Goal: Task Accomplishment & Management: Complete application form

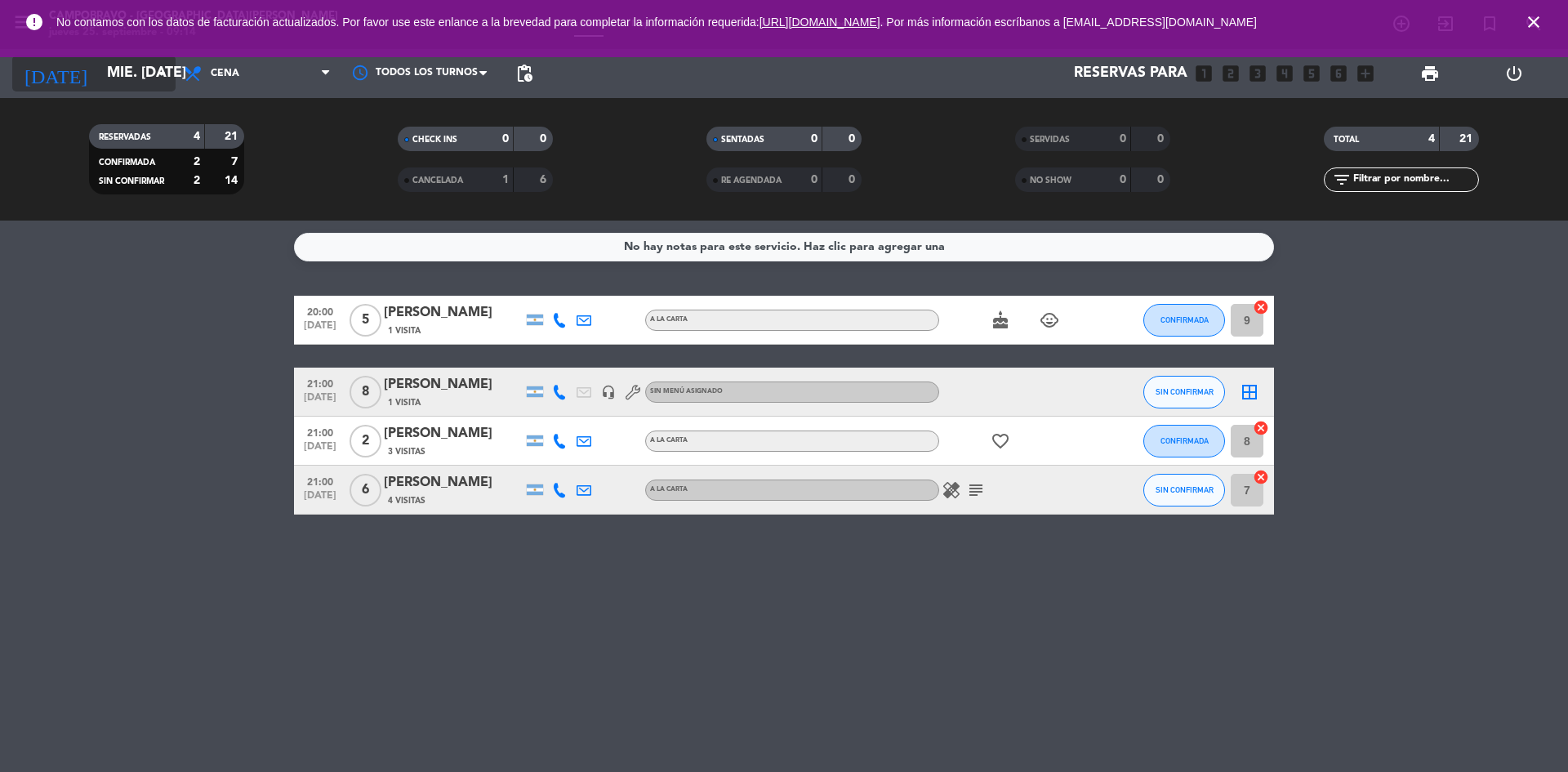
click at [151, 88] on input "mié. [DATE]" at bounding box center [193, 73] width 189 height 33
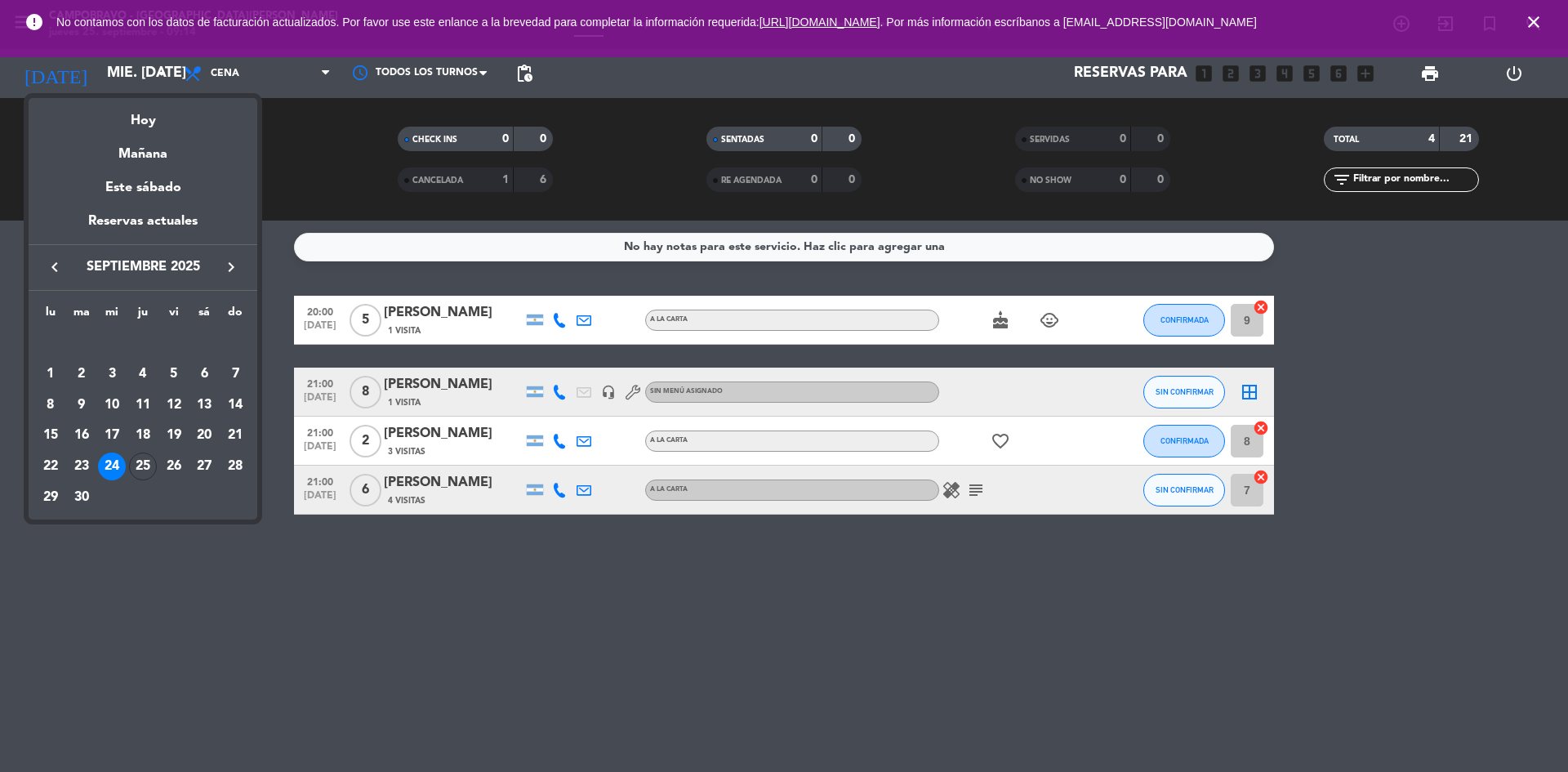
drag, startPoint x: 145, startPoint y: 127, endPoint x: 185, endPoint y: 104, distance: 46.1
click at [145, 127] on div "Hoy" at bounding box center [142, 115] width 229 height 34
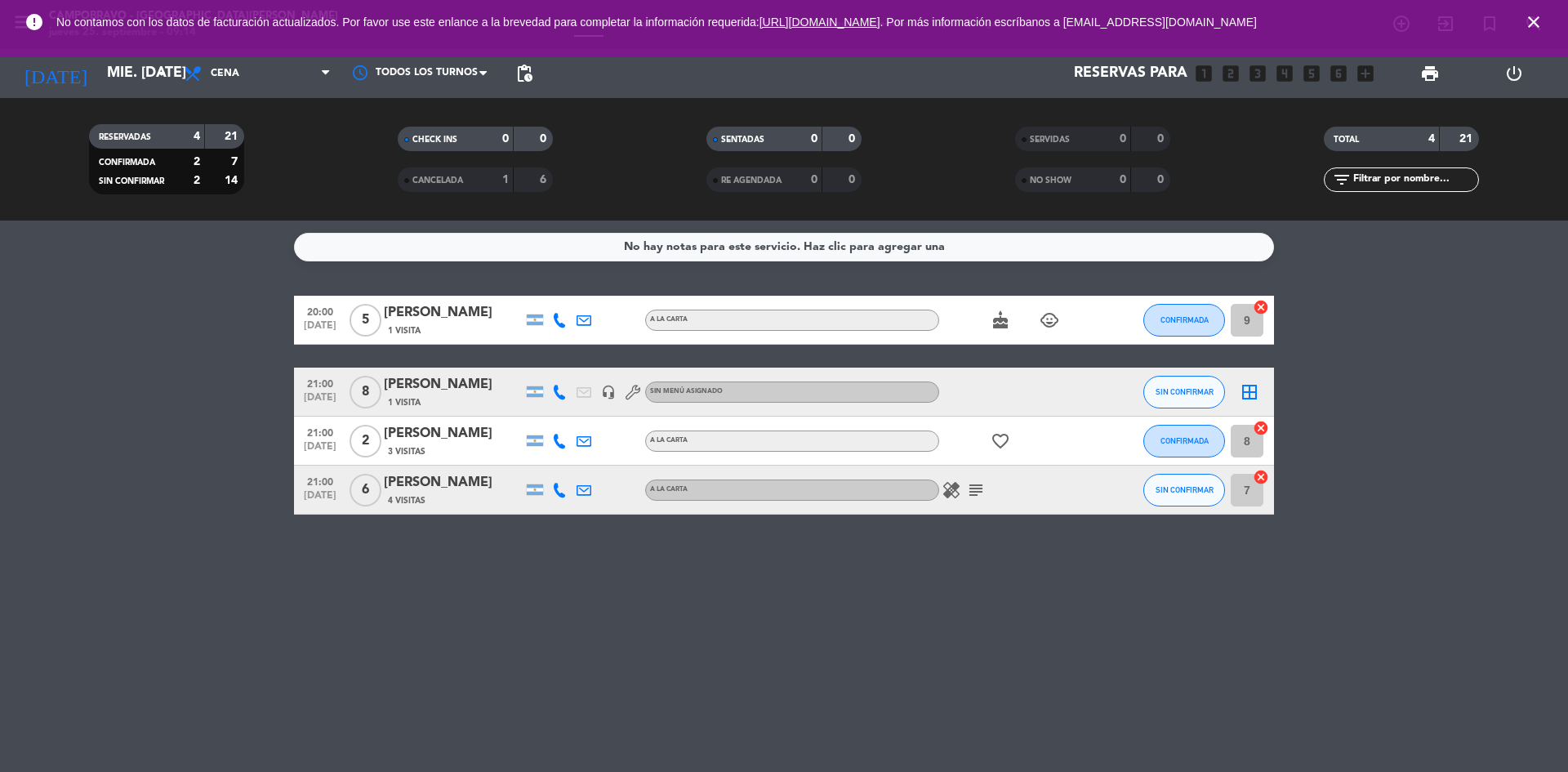
type input "[DEMOGRAPHIC_DATA] [DATE]"
click at [212, 81] on span "Cena" at bounding box center [258, 73] width 164 height 36
click at [225, 161] on div "menu Campobravo - [GEOGRAPHIC_DATA][PERSON_NAME] jueves 25. septiembre - 09:14 …" at bounding box center [784, 110] width 1568 height 220
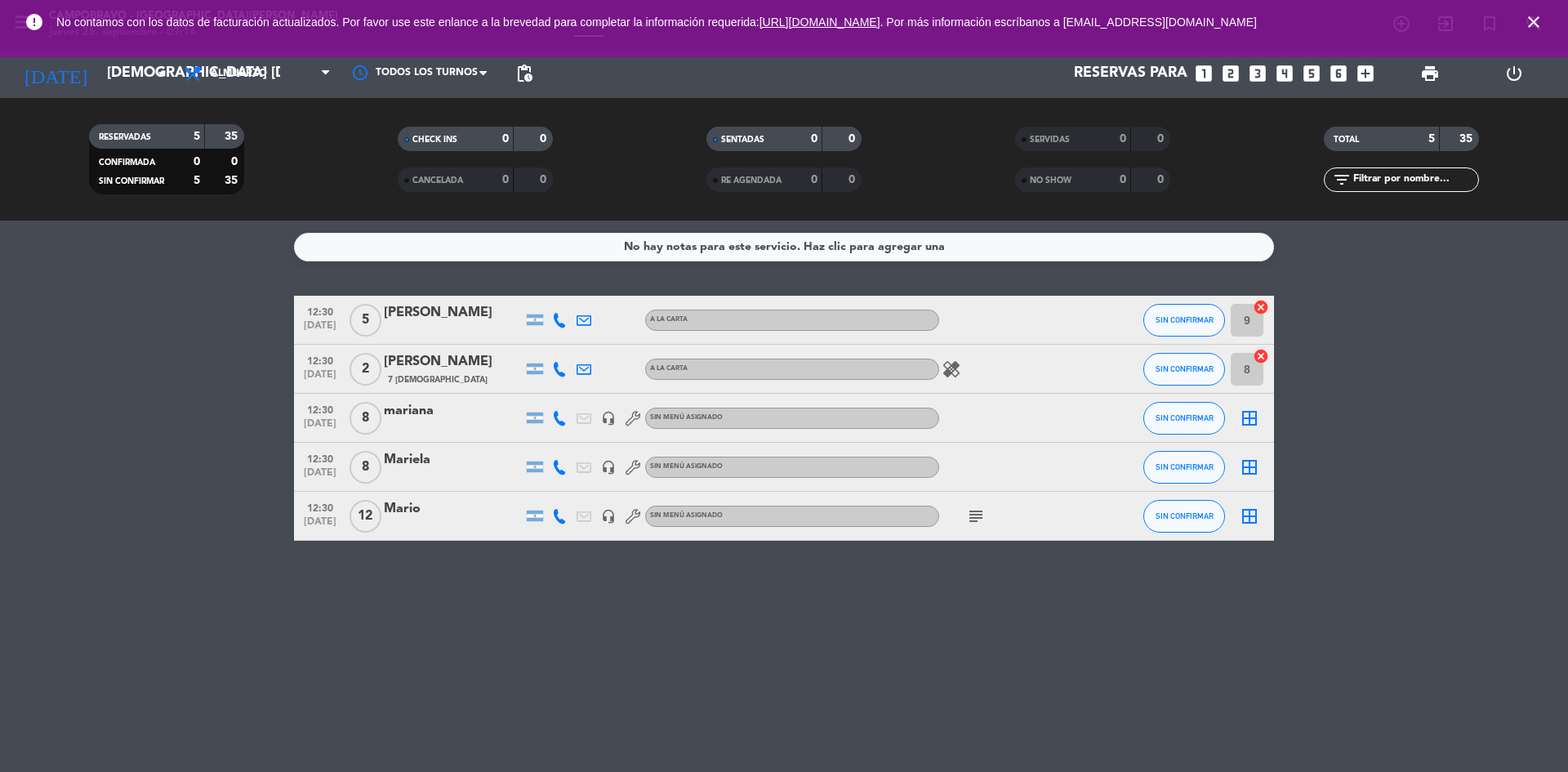
click at [985, 513] on span "subject" at bounding box center [976, 516] width 24 height 20
click at [936, 621] on div "No hay notas para este servicio. Haz clic para agregar una 12:30 [DATE] 5 [PERS…" at bounding box center [784, 496] width 1568 height 552
click at [967, 509] on icon "subject" at bounding box center [976, 516] width 20 height 20
click at [976, 515] on icon "subject" at bounding box center [976, 516] width 20 height 20
click at [973, 519] on icon "subject" at bounding box center [976, 516] width 20 height 20
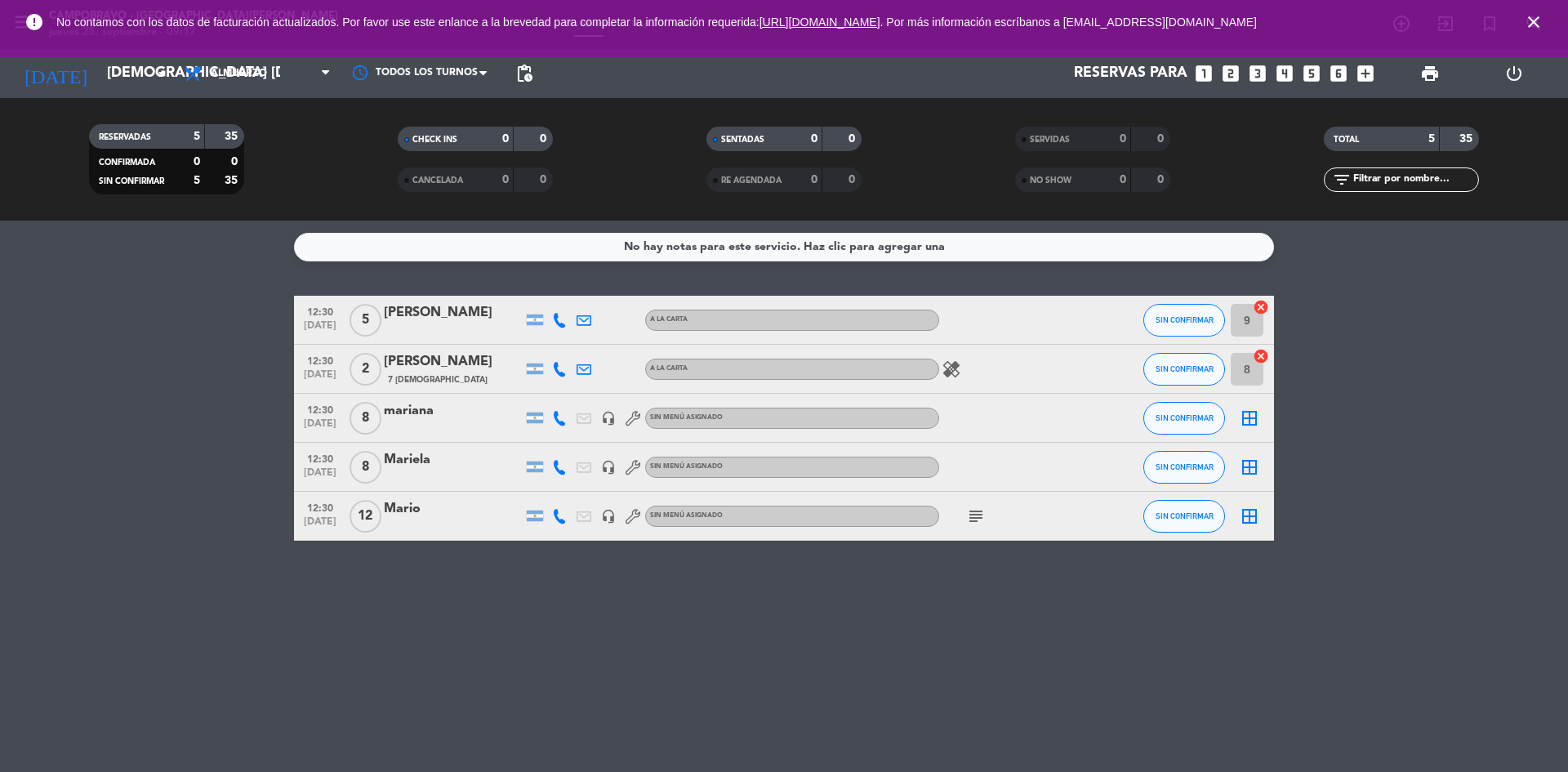
click at [973, 519] on icon "subject" at bounding box center [976, 516] width 20 height 20
click at [1226, 80] on icon "looks_two" at bounding box center [1230, 73] width 22 height 22
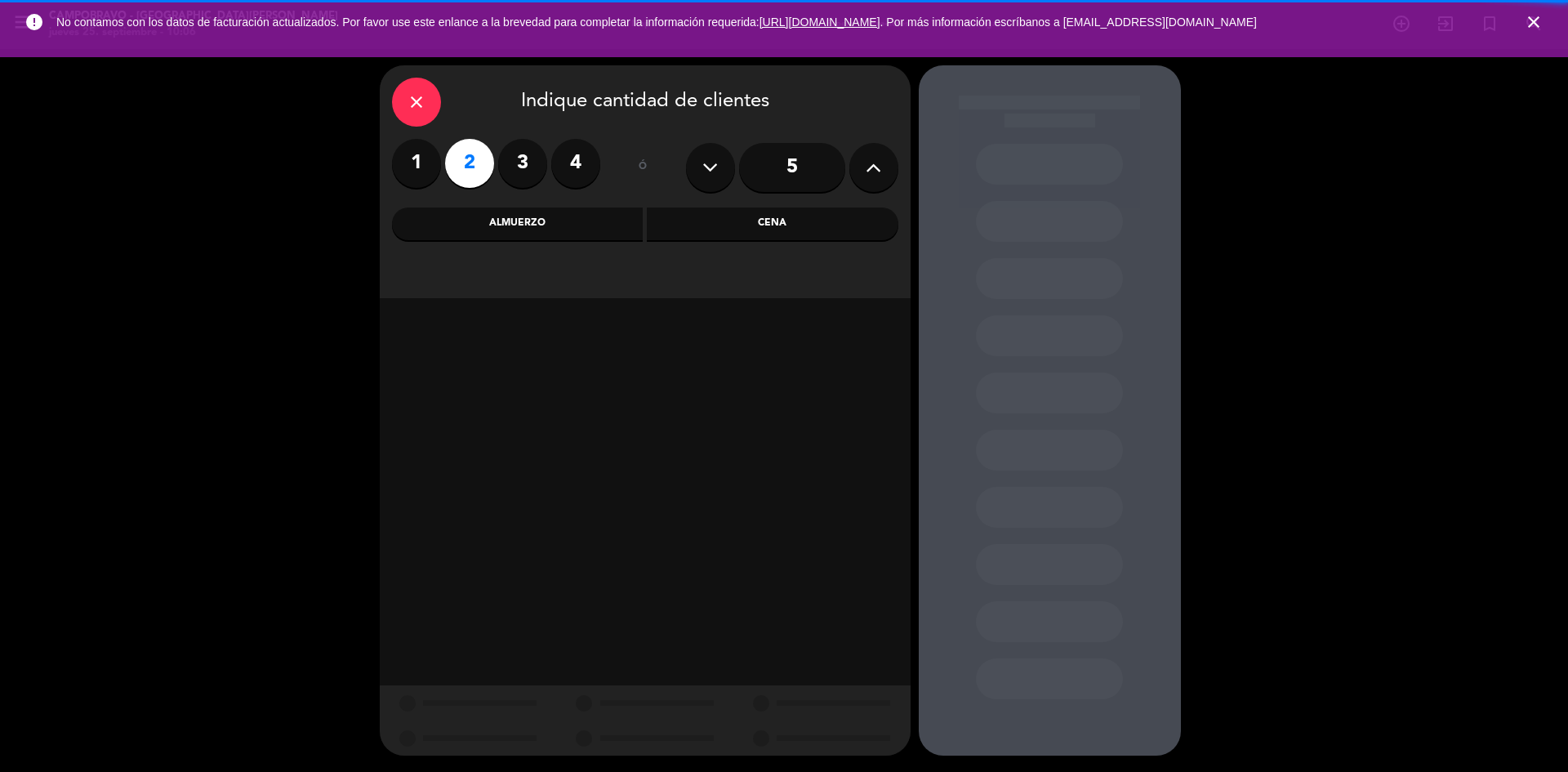
click at [545, 233] on div "Almuerzo" at bounding box center [518, 223] width 251 height 33
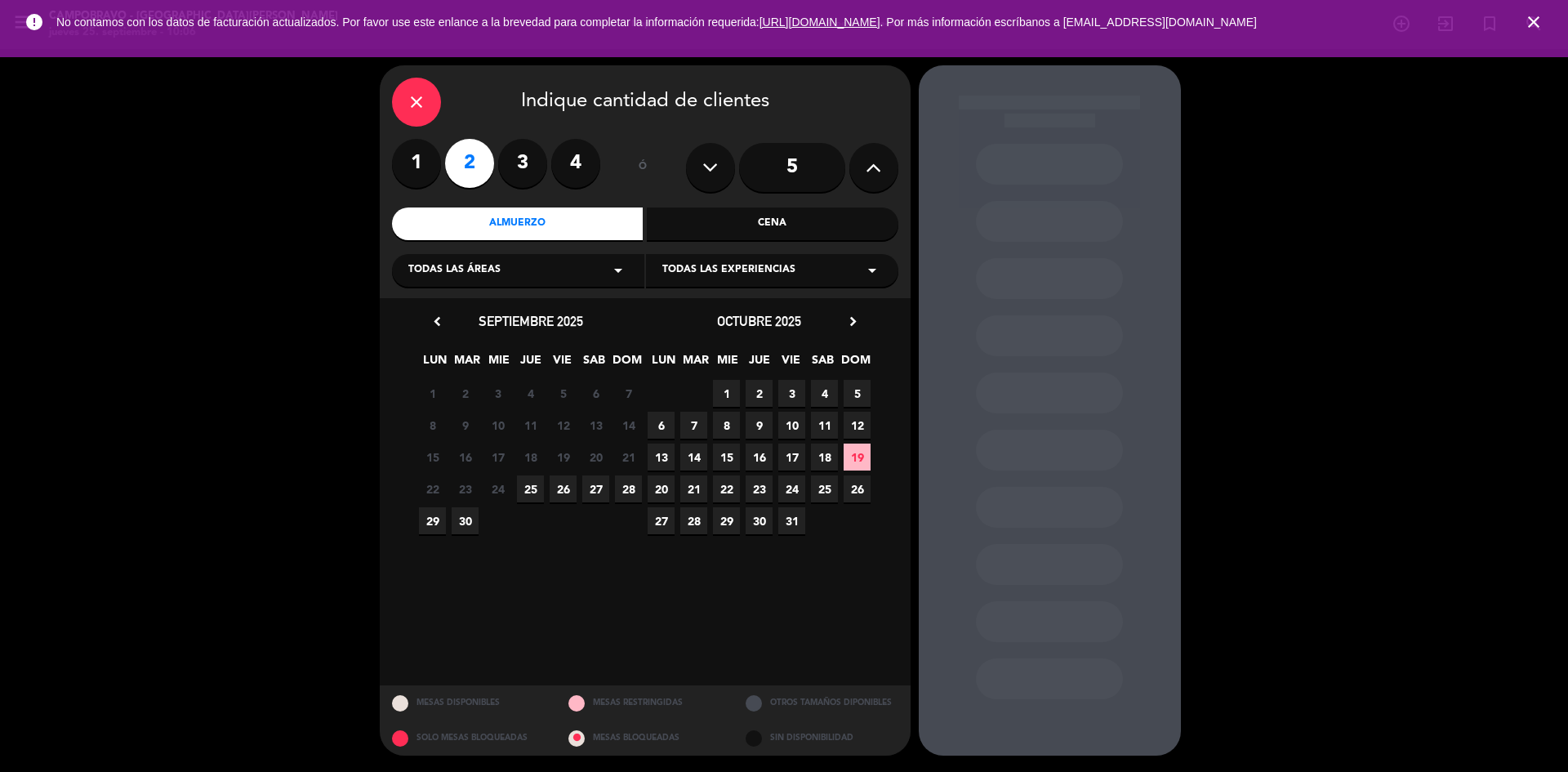
click at [524, 491] on span "25" at bounding box center [530, 489] width 27 height 27
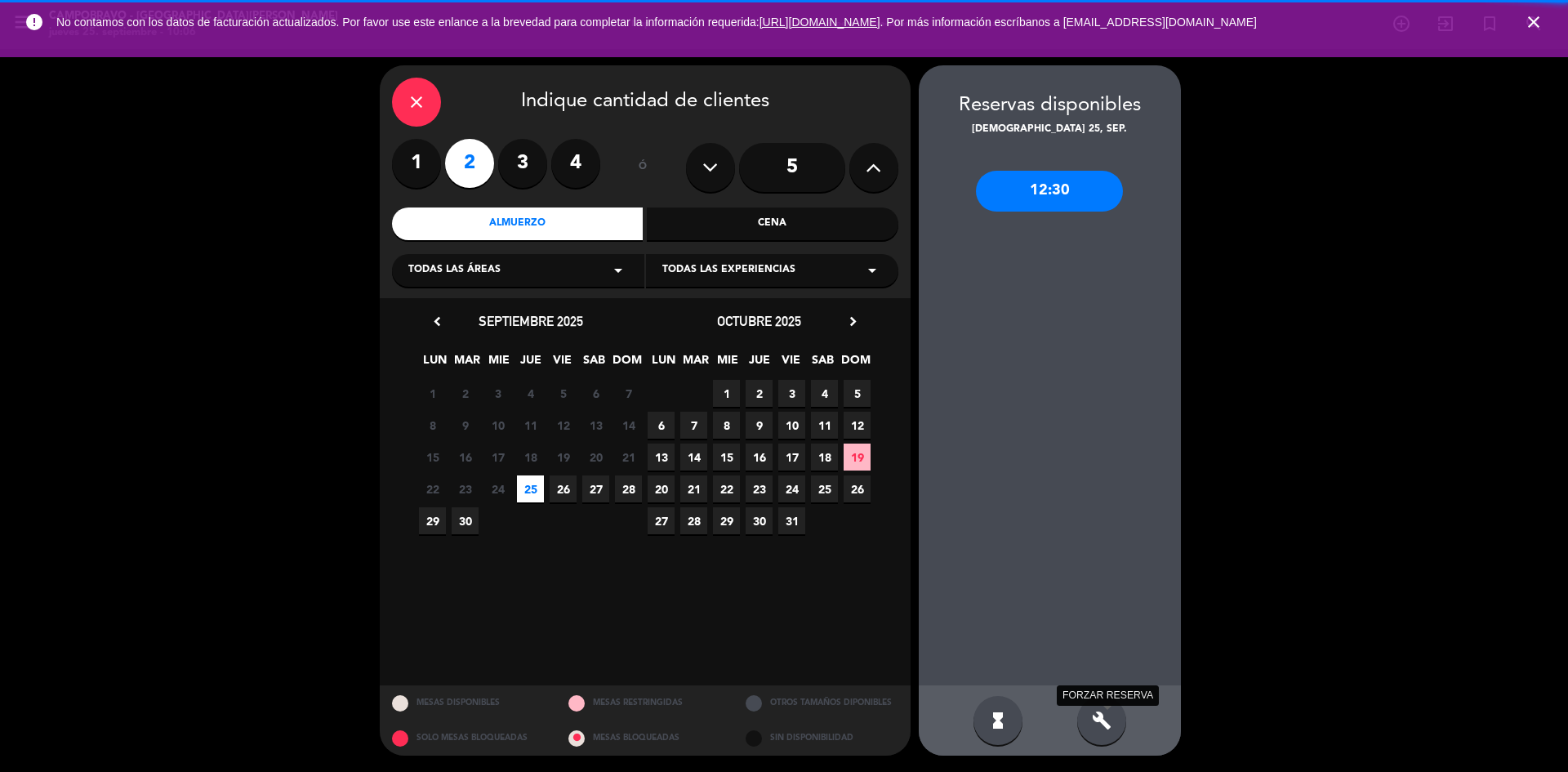
drag, startPoint x: 1110, startPoint y: 714, endPoint x: 1005, endPoint y: 432, distance: 300.9
click at [1107, 715] on icon "build" at bounding box center [1101, 720] width 20 height 20
click at [1060, 185] on div "12:30" at bounding box center [1049, 190] width 147 height 40
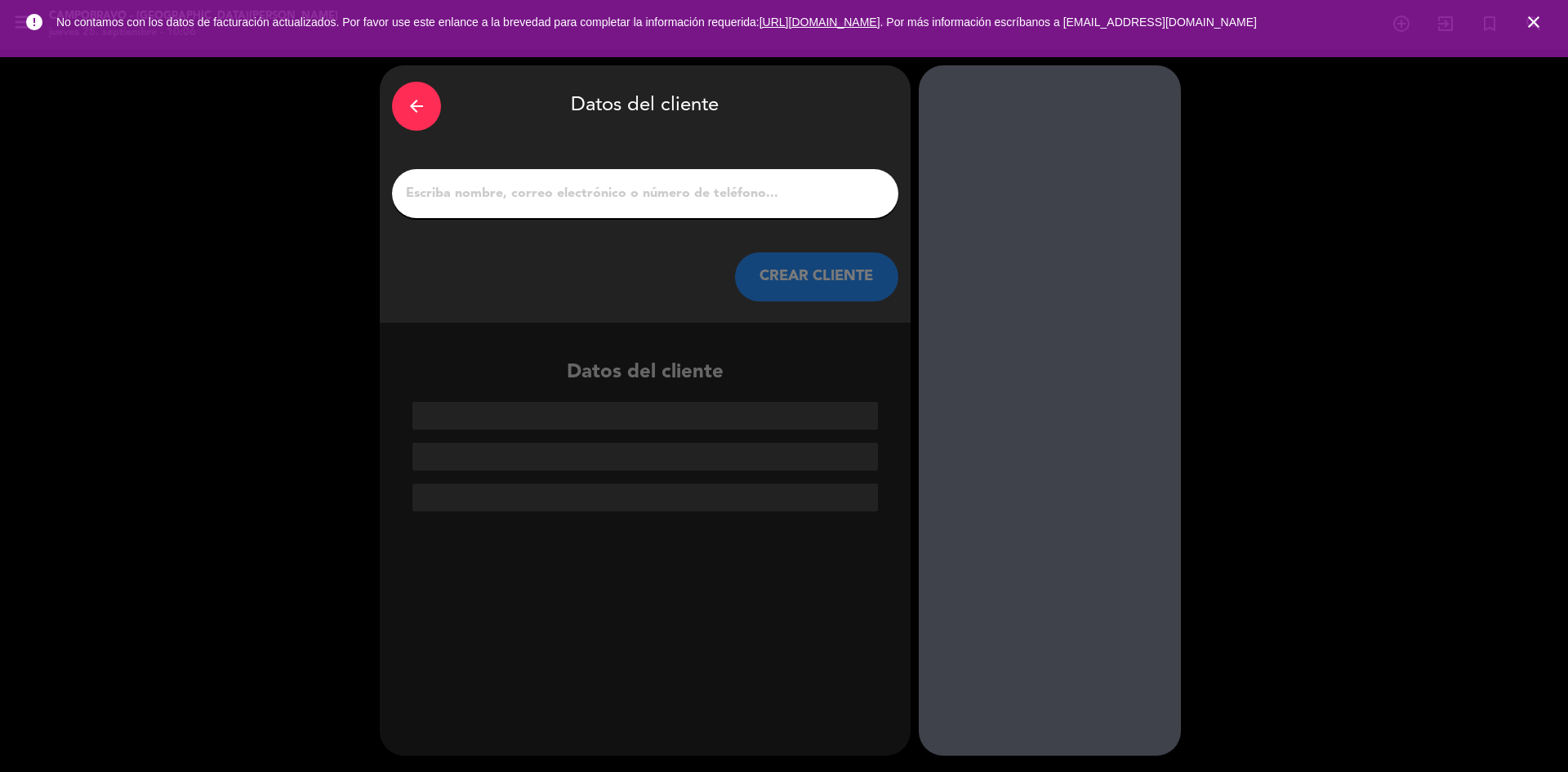
click at [658, 188] on input "1" at bounding box center [646, 194] width 482 height 23
type input "j"
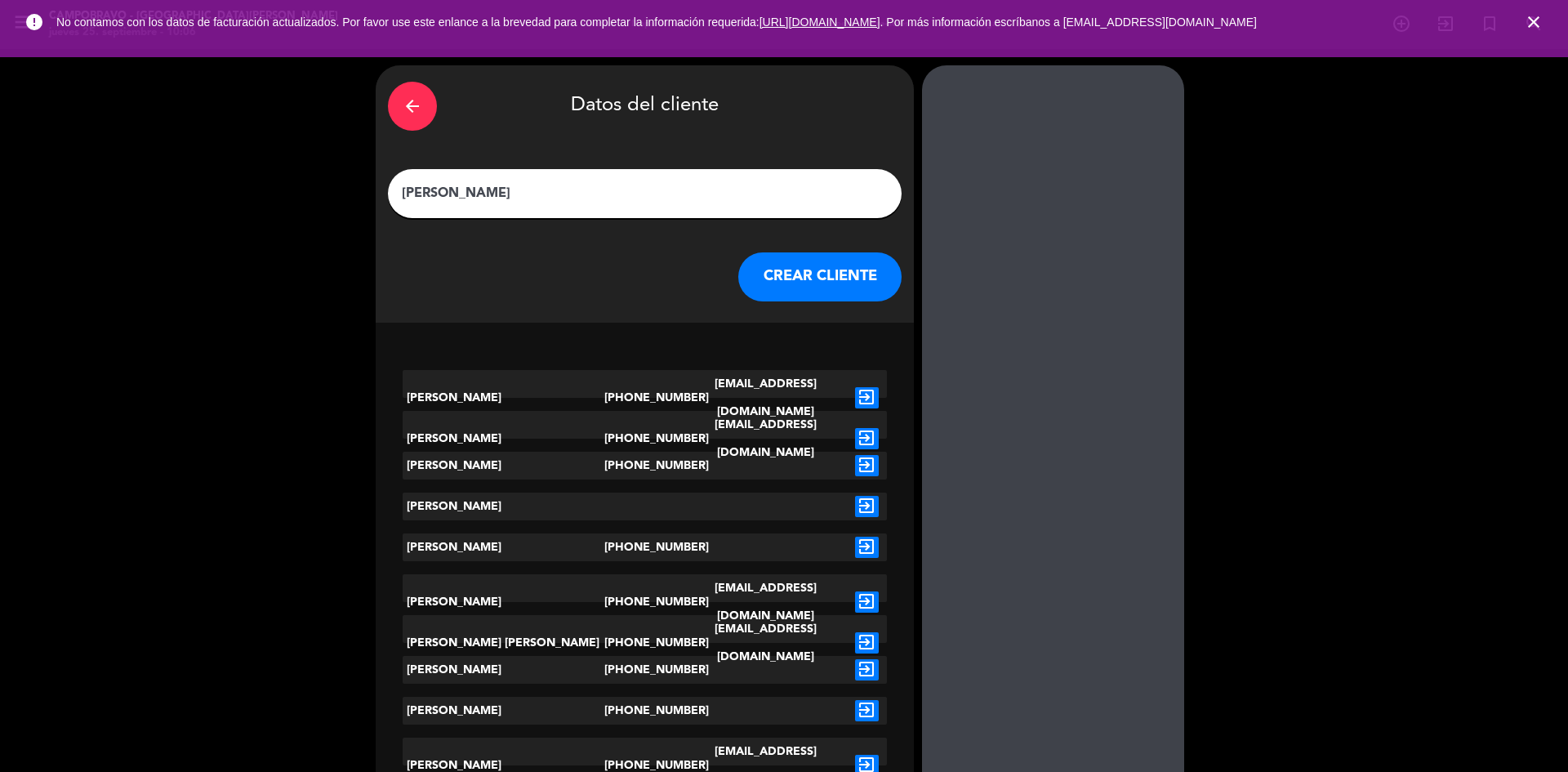
type input "[PERSON_NAME]"
drag, startPoint x: 836, startPoint y: 249, endPoint x: 691, endPoint y: 343, distance: 172.8
click at [835, 249] on div "arrow_back Datos del cliente [PERSON_NAME] CLIENTE" at bounding box center [645, 193] width 538 height 257
click at [766, 293] on button "CREAR CLIENTE" at bounding box center [820, 277] width 164 height 49
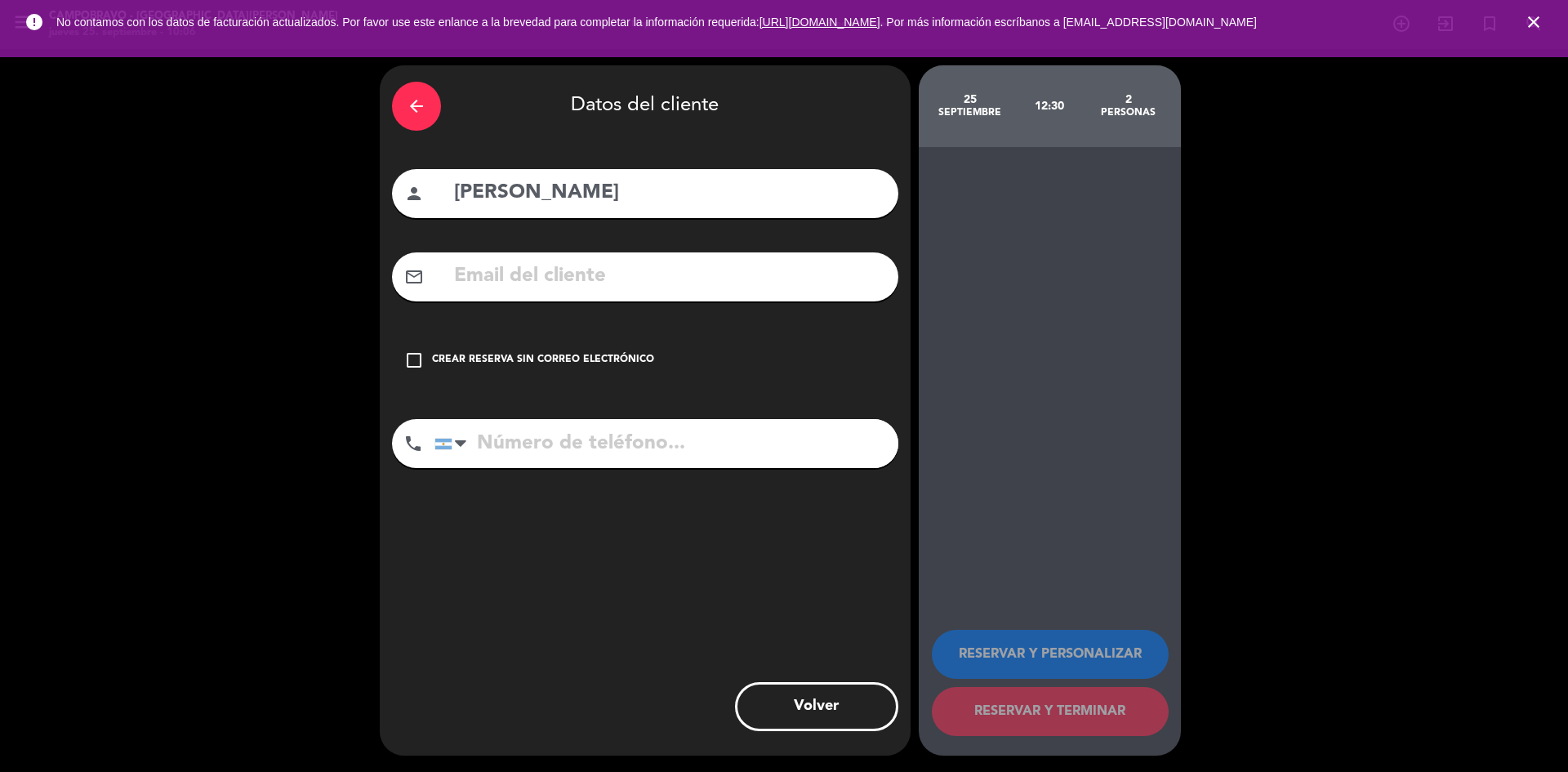
click at [534, 355] on div "Crear reserva sin correo electrónico" at bounding box center [543, 360] width 222 height 16
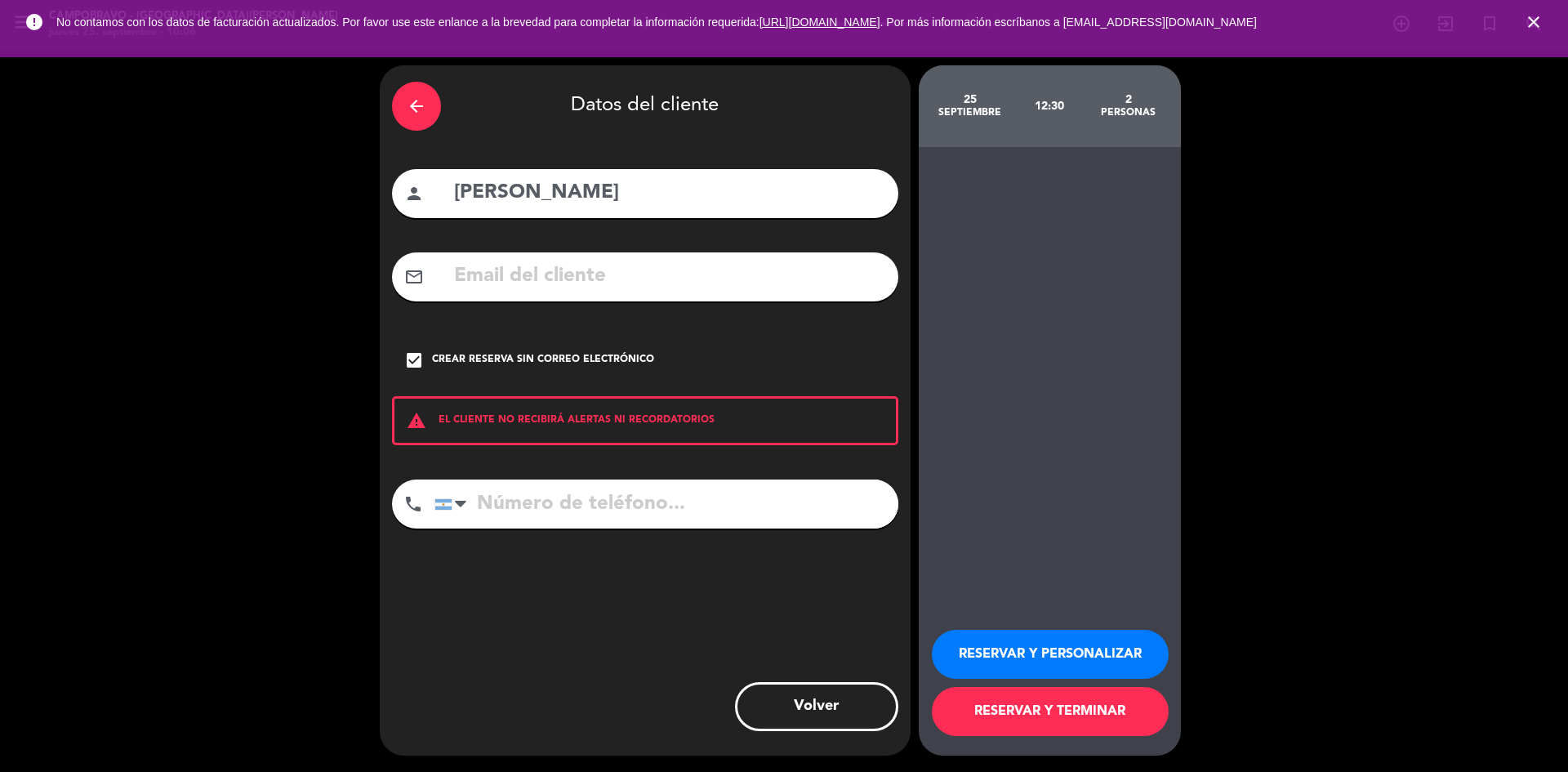
click at [617, 500] on input "tel" at bounding box center [666, 504] width 464 height 49
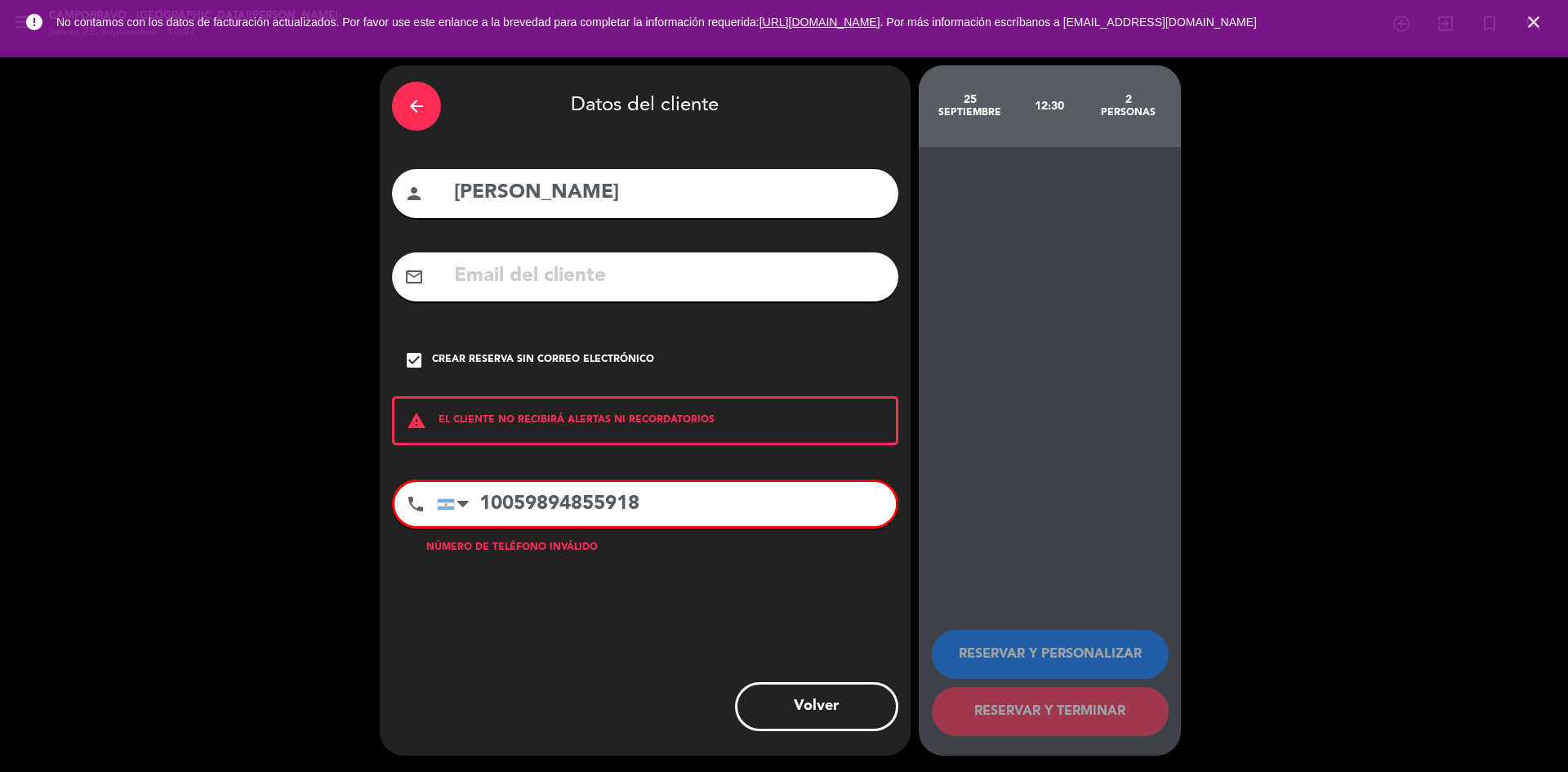
type input "0059894855918"
drag, startPoint x: 660, startPoint y: 509, endPoint x: 475, endPoint y: 496, distance: 185.5
click at [475, 496] on input "0059894855918" at bounding box center [666, 504] width 459 height 44
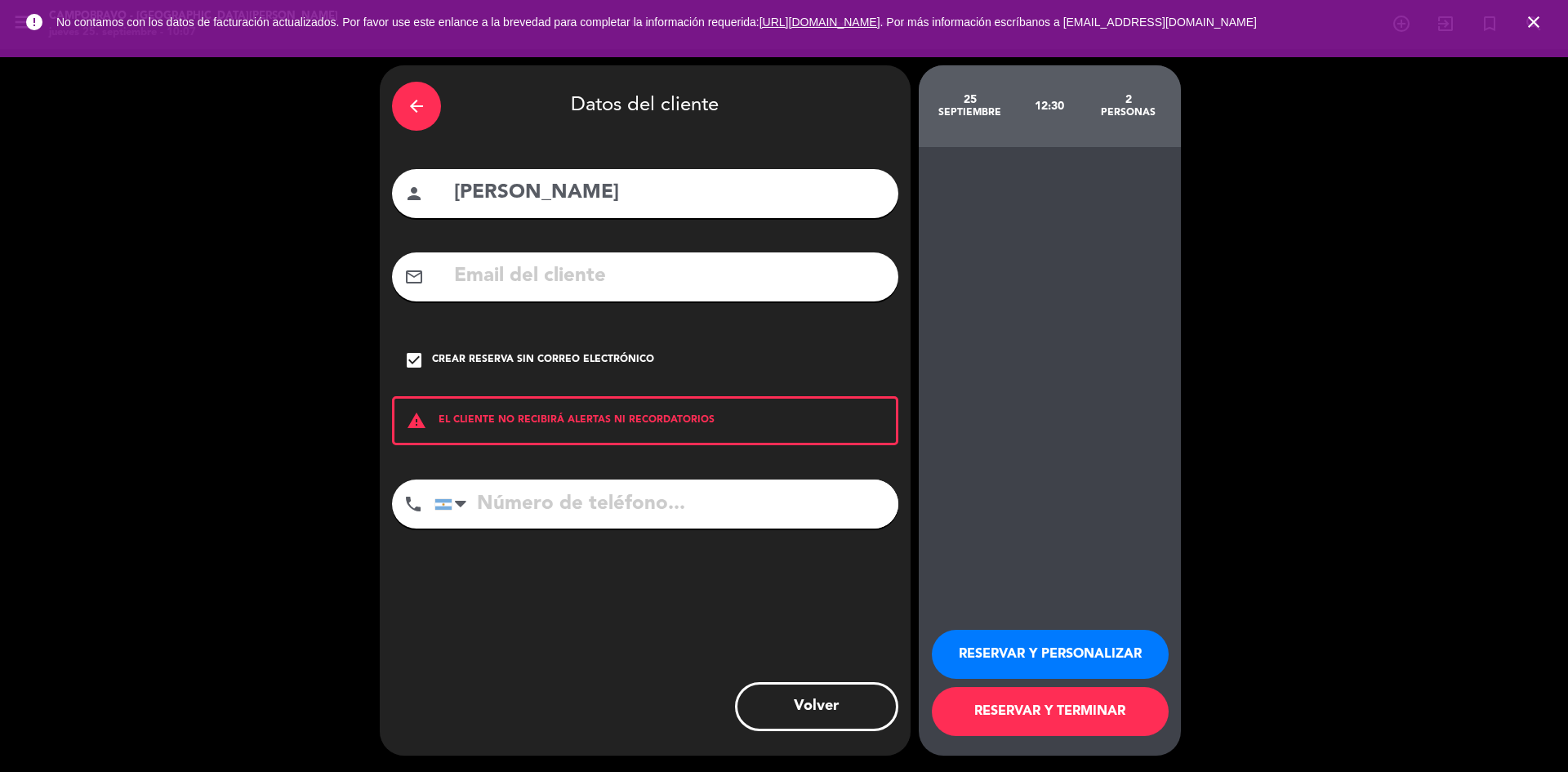
click at [1059, 651] on button "RESERVAR Y PERSONALIZAR" at bounding box center [1050, 654] width 237 height 49
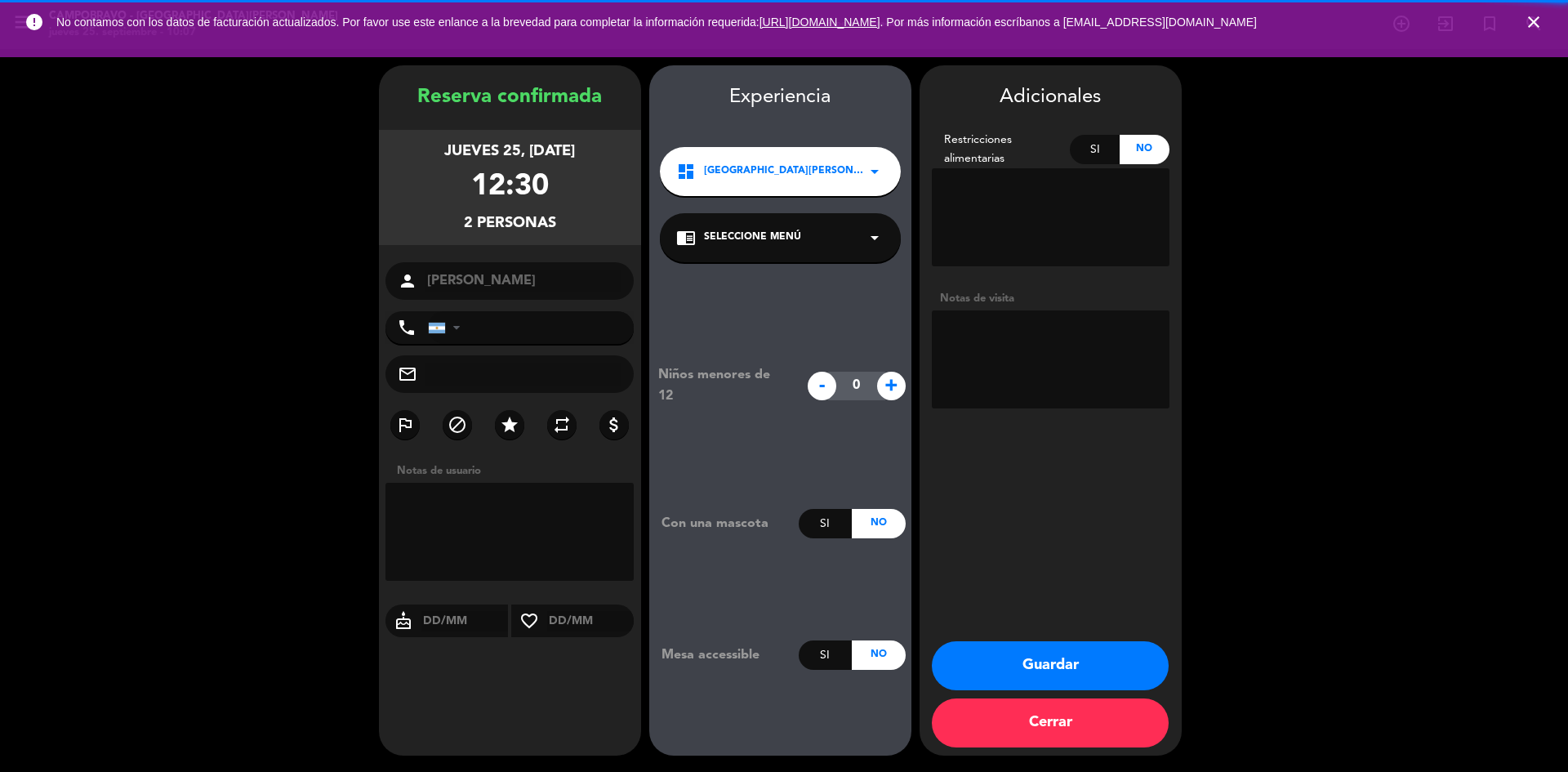
click at [1041, 339] on textarea at bounding box center [1050, 360] width 238 height 98
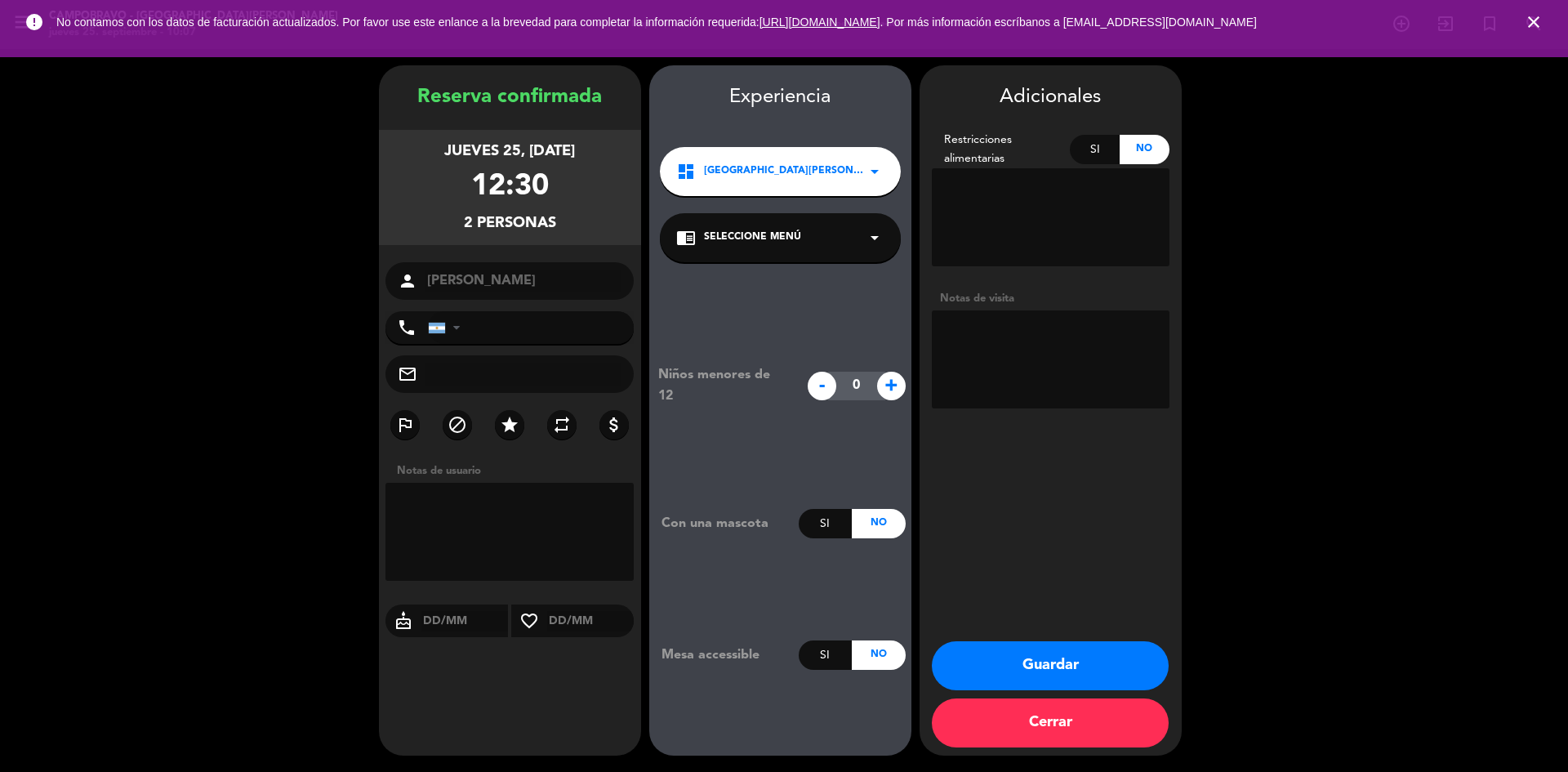
click at [1010, 226] on textarea at bounding box center [1050, 217] width 238 height 98
click at [1016, 201] on textarea at bounding box center [1050, 217] width 238 height 98
click at [1020, 349] on textarea at bounding box center [1050, 360] width 238 height 98
paste textarea "0059894855918"
type textarea "0059894855918 CERCA DE ALGUN ENCHUFE"
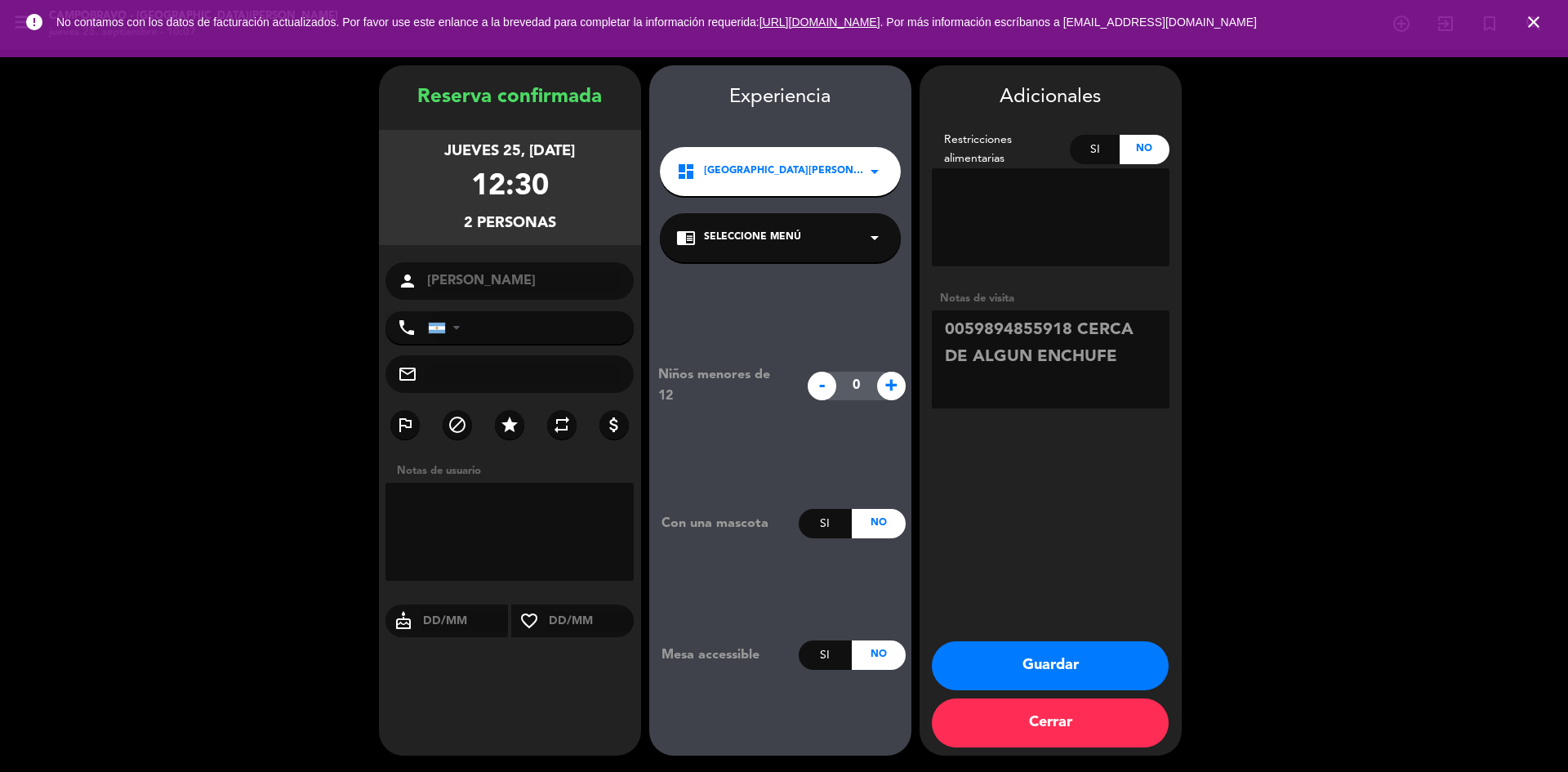
click at [959, 658] on button "Guardar" at bounding box center [1050, 666] width 237 height 49
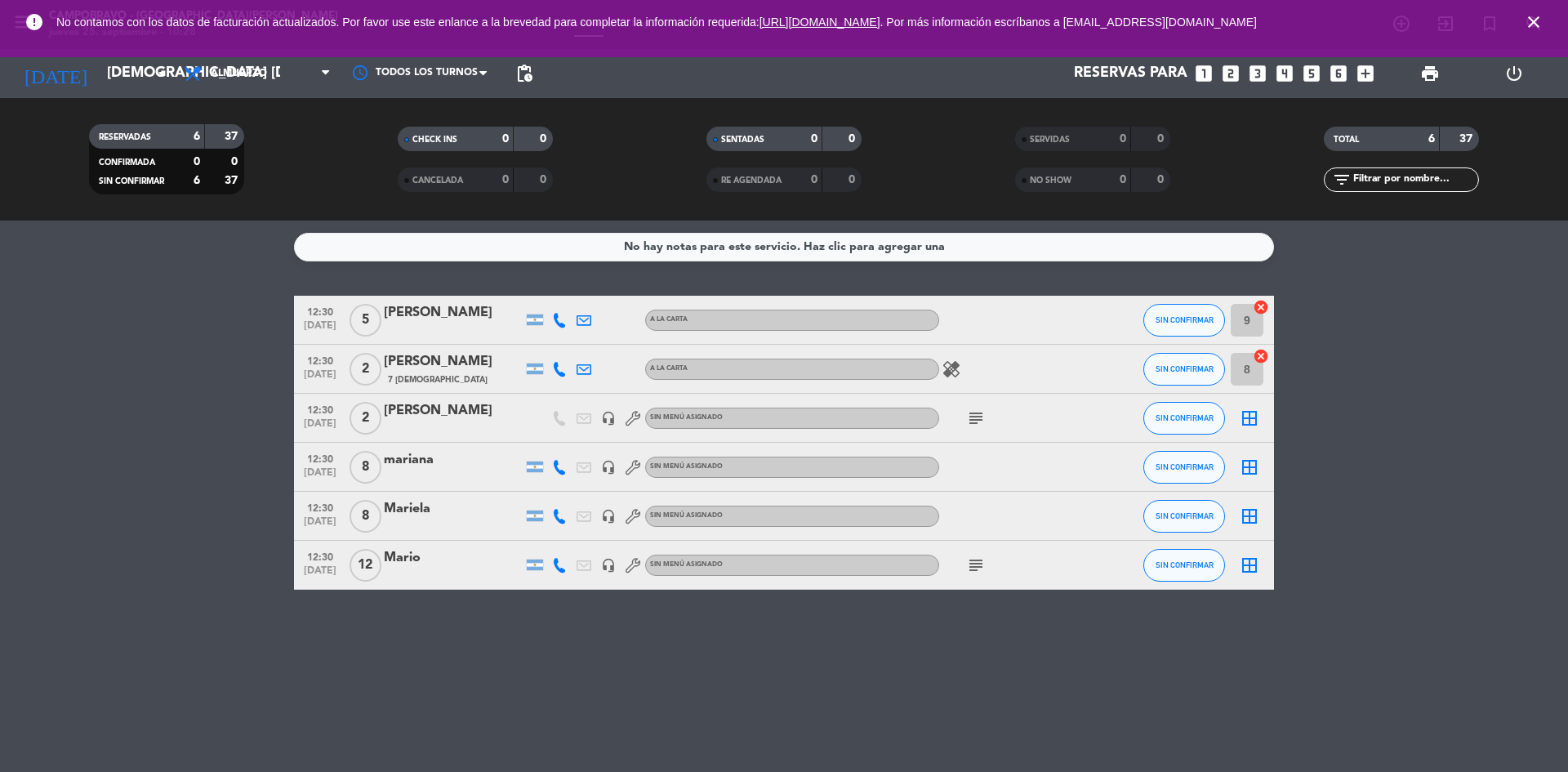
drag, startPoint x: 1370, startPoint y: 362, endPoint x: 535, endPoint y: 80, distance: 881.3
click at [533, 82] on span "pending_actions" at bounding box center [524, 73] width 20 height 20
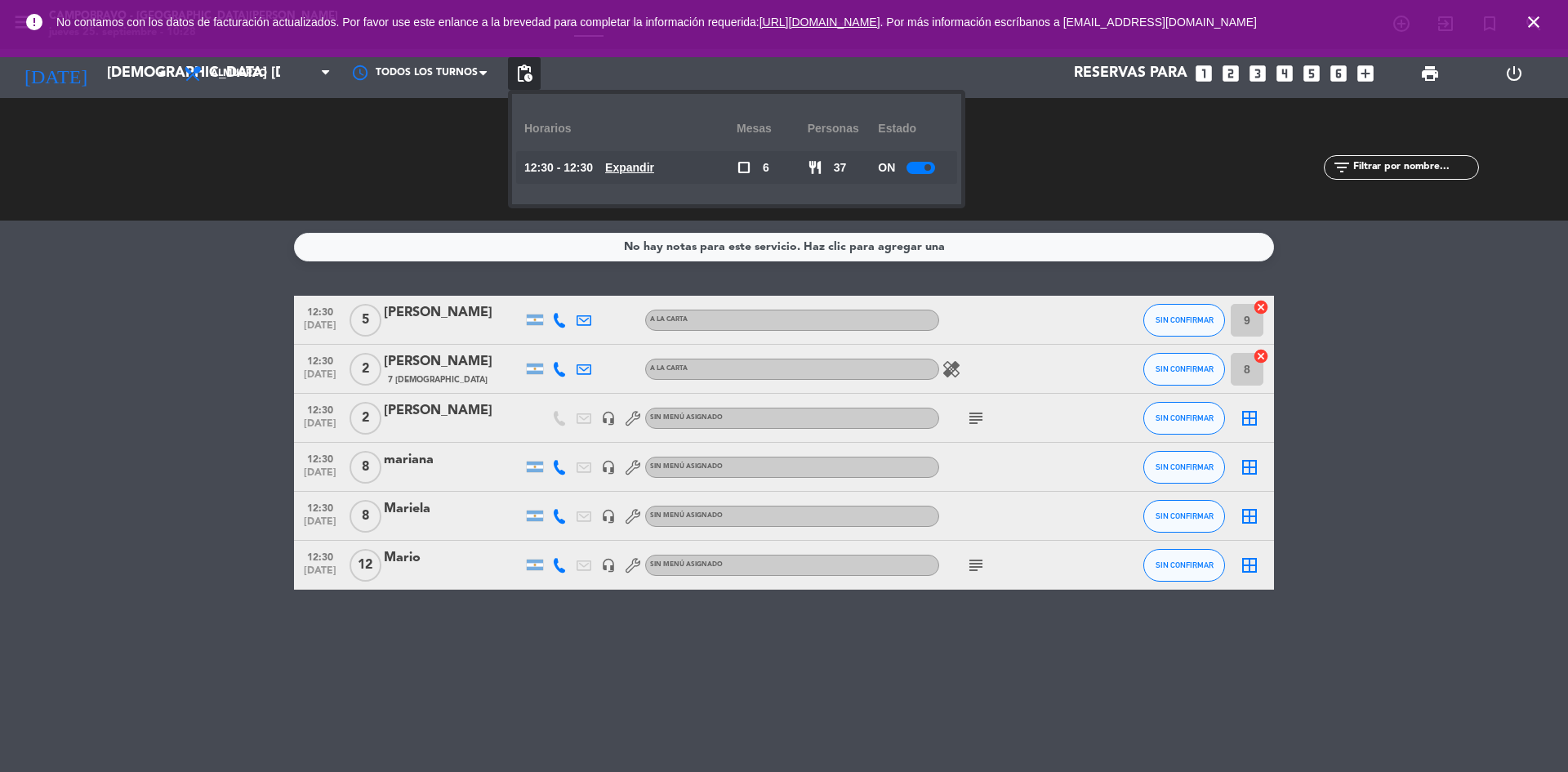
click at [927, 164] on div "ON" at bounding box center [913, 168] width 71 height 33
click at [927, 164] on div at bounding box center [920, 168] width 28 height 12
click at [1374, 64] on icon "add_box" at bounding box center [1366, 73] width 22 height 22
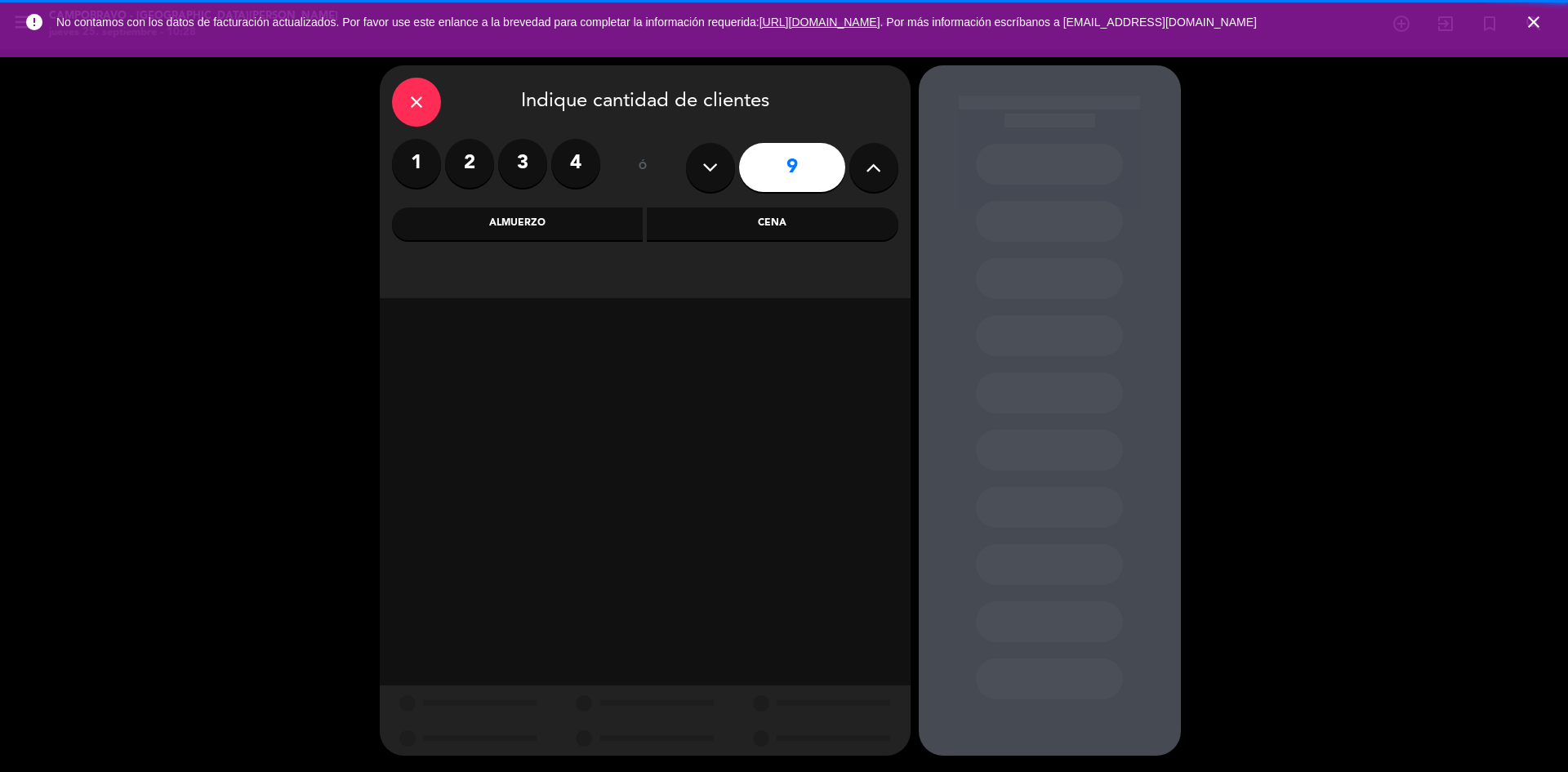
click at [874, 169] on icon at bounding box center [873, 168] width 15 height 24
type input "10"
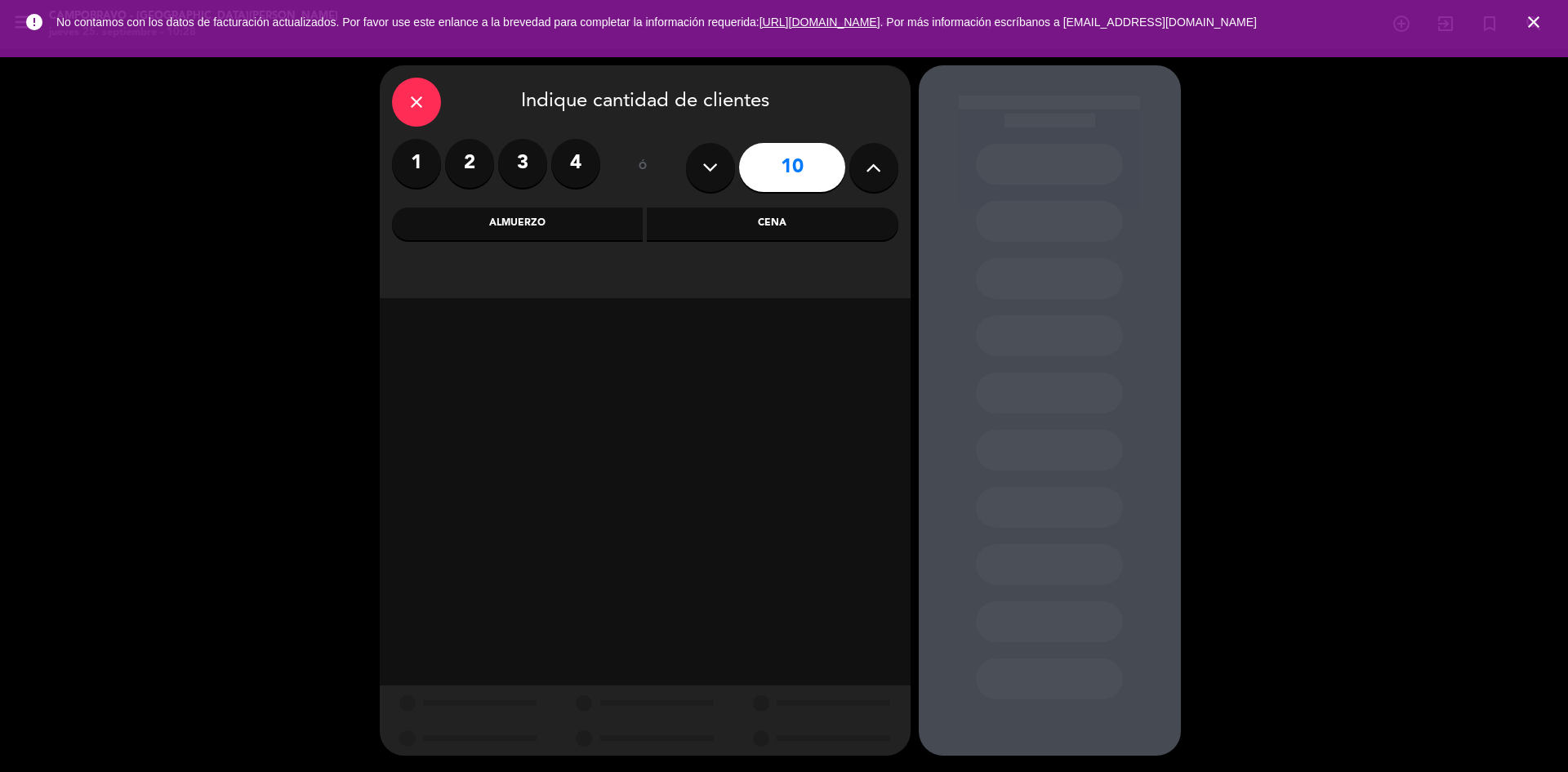
click at [509, 217] on div "Almuerzo" at bounding box center [518, 223] width 251 height 33
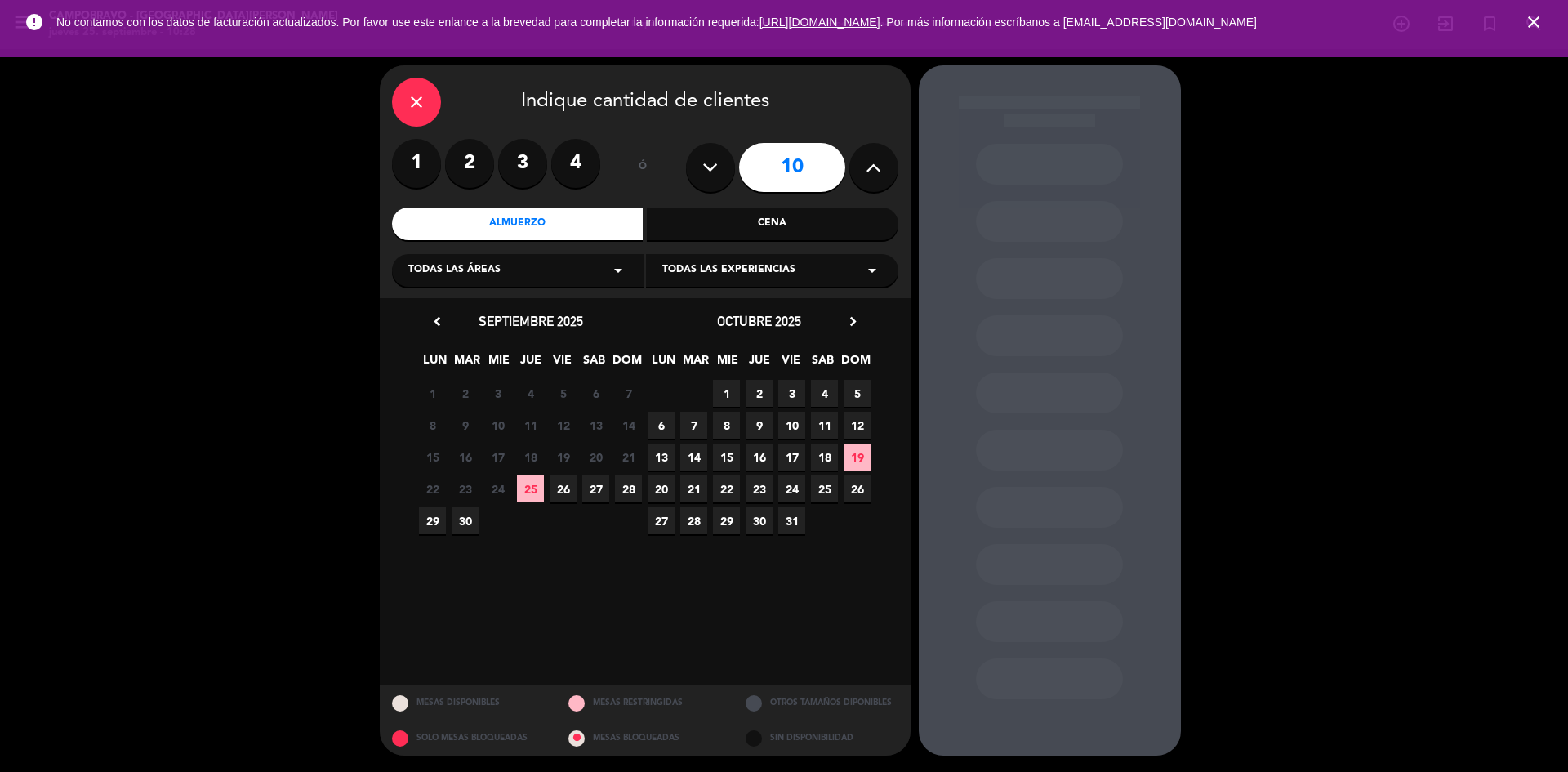
click at [535, 488] on span "25" at bounding box center [530, 489] width 27 height 27
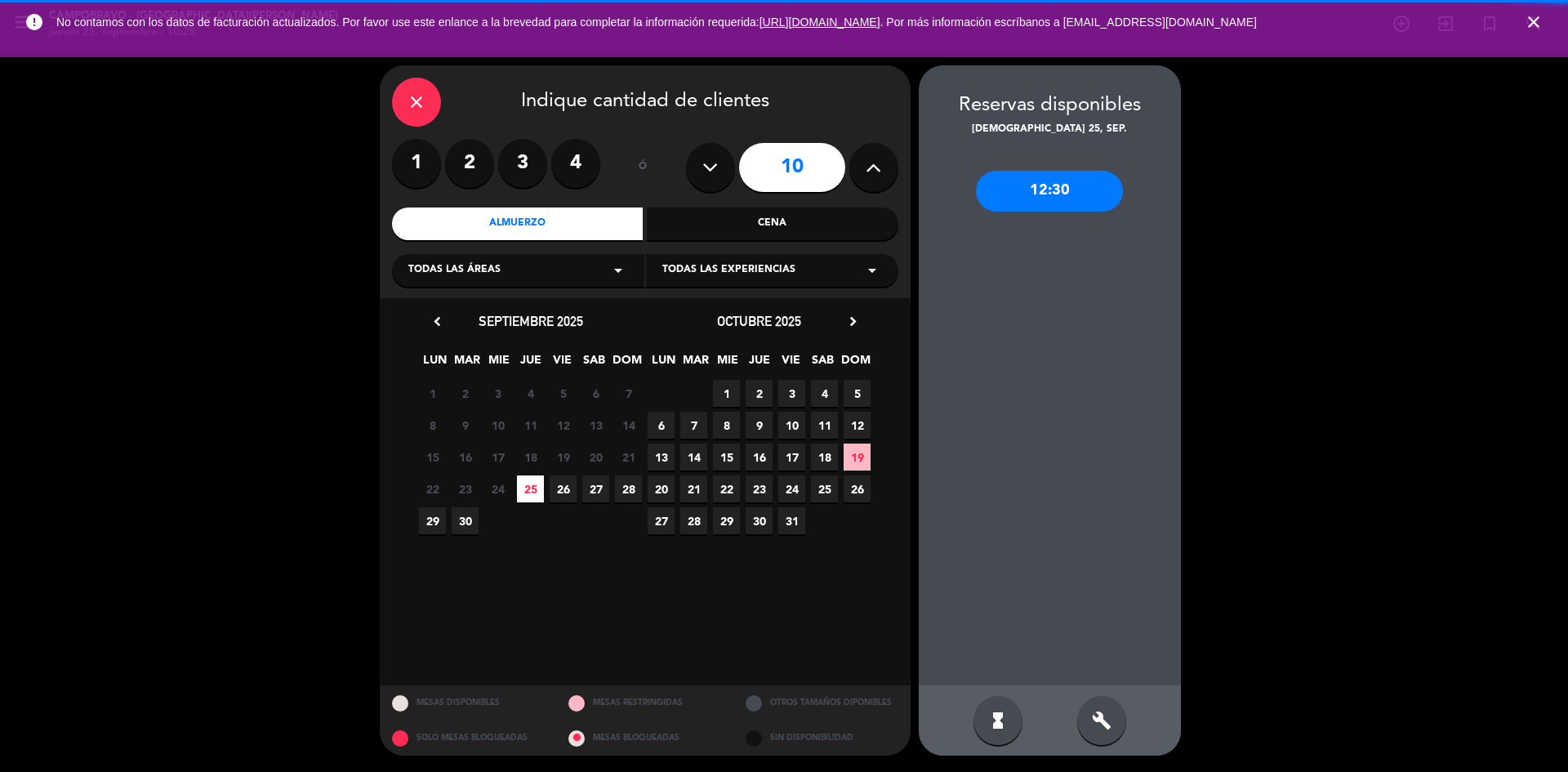
click at [1098, 738] on div "build" at bounding box center [1102, 720] width 49 height 49
click at [1062, 160] on div "12:30" at bounding box center [1049, 411] width 263 height 547
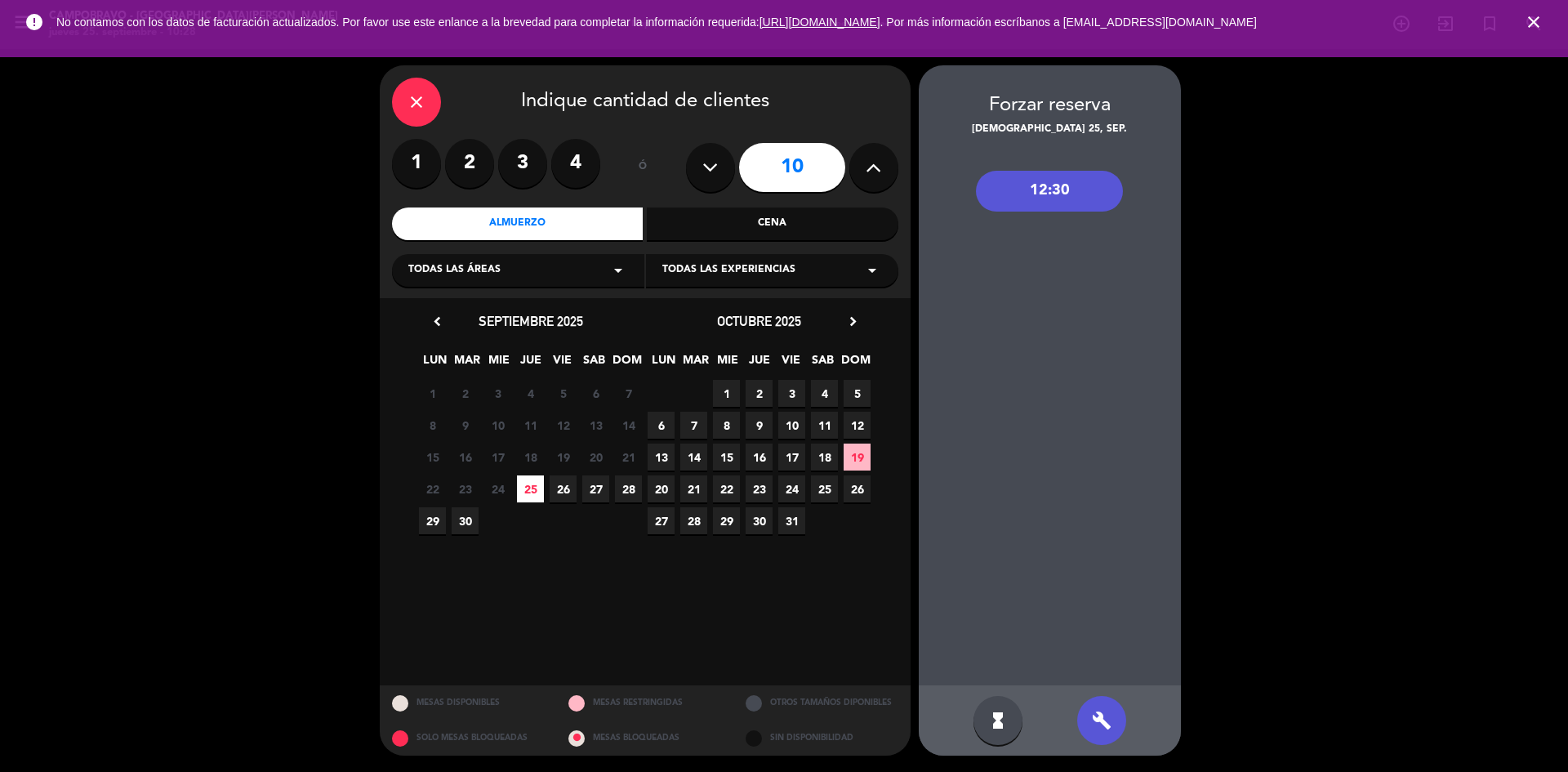
click at [999, 191] on div "12:30" at bounding box center [1049, 190] width 147 height 40
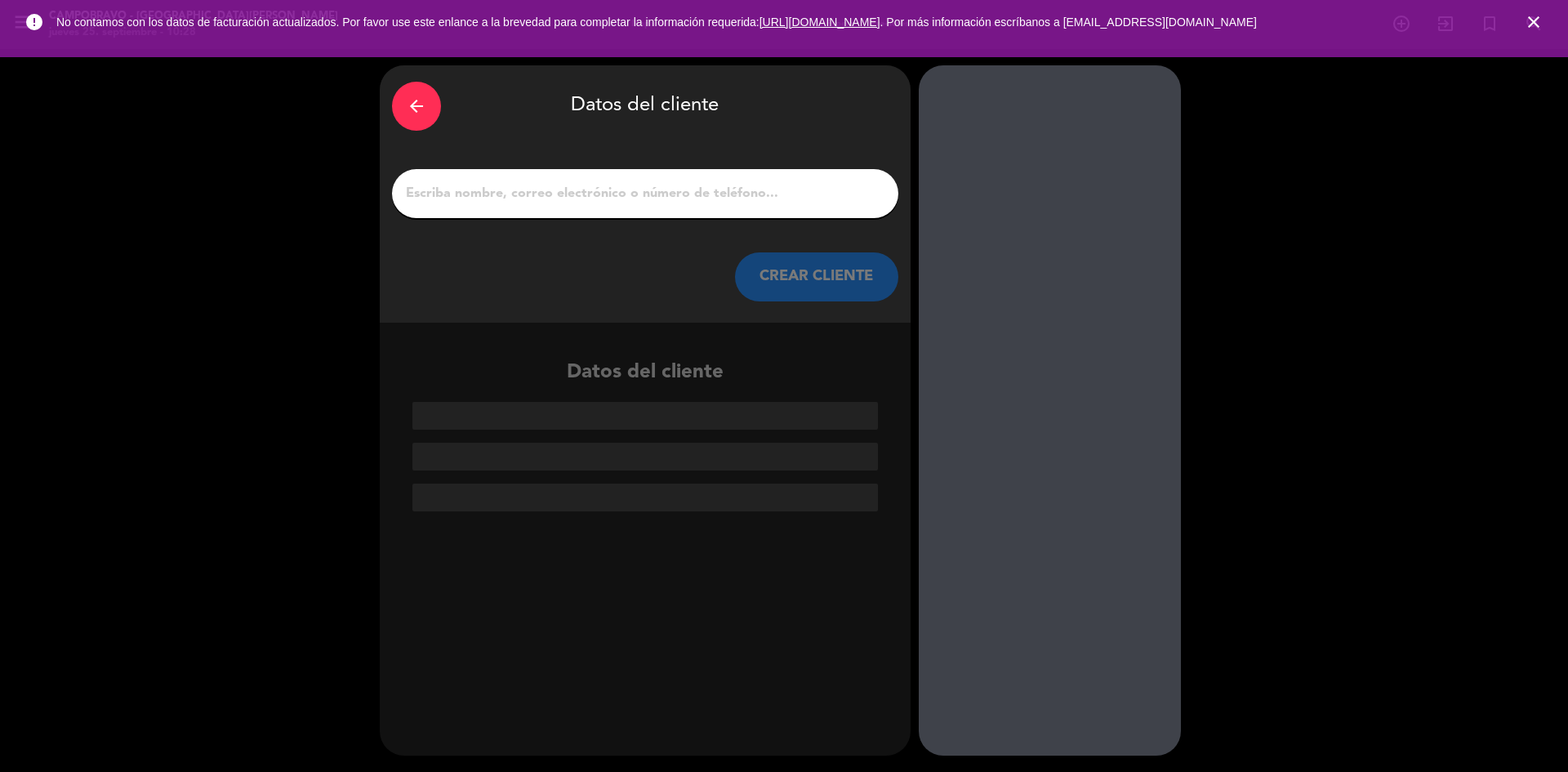
click at [568, 190] on input "1" at bounding box center [646, 194] width 482 height 23
type input "j"
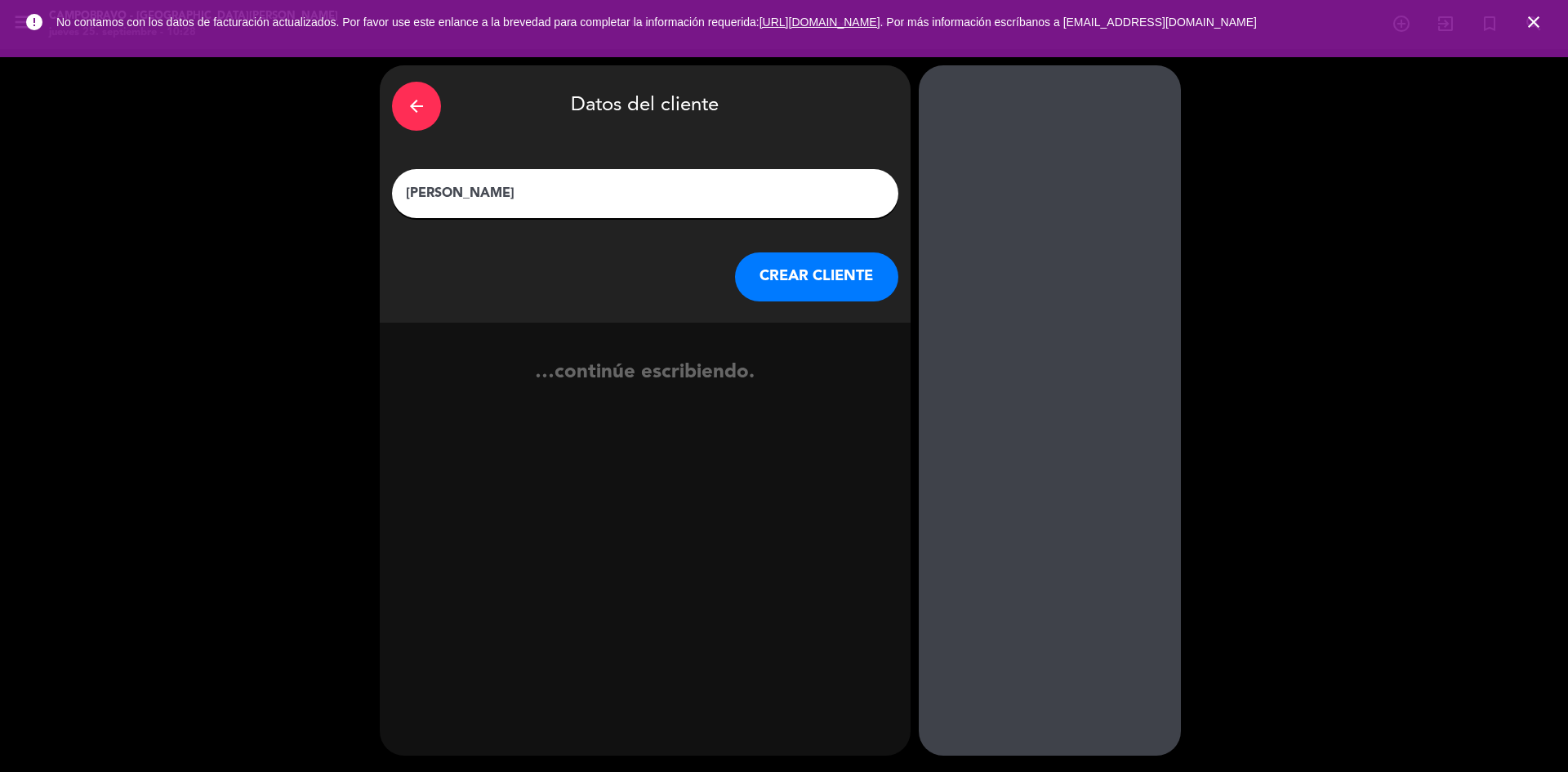
type input "[PERSON_NAME]"
click at [759, 269] on button "CREAR CLIENTE" at bounding box center [817, 277] width 164 height 49
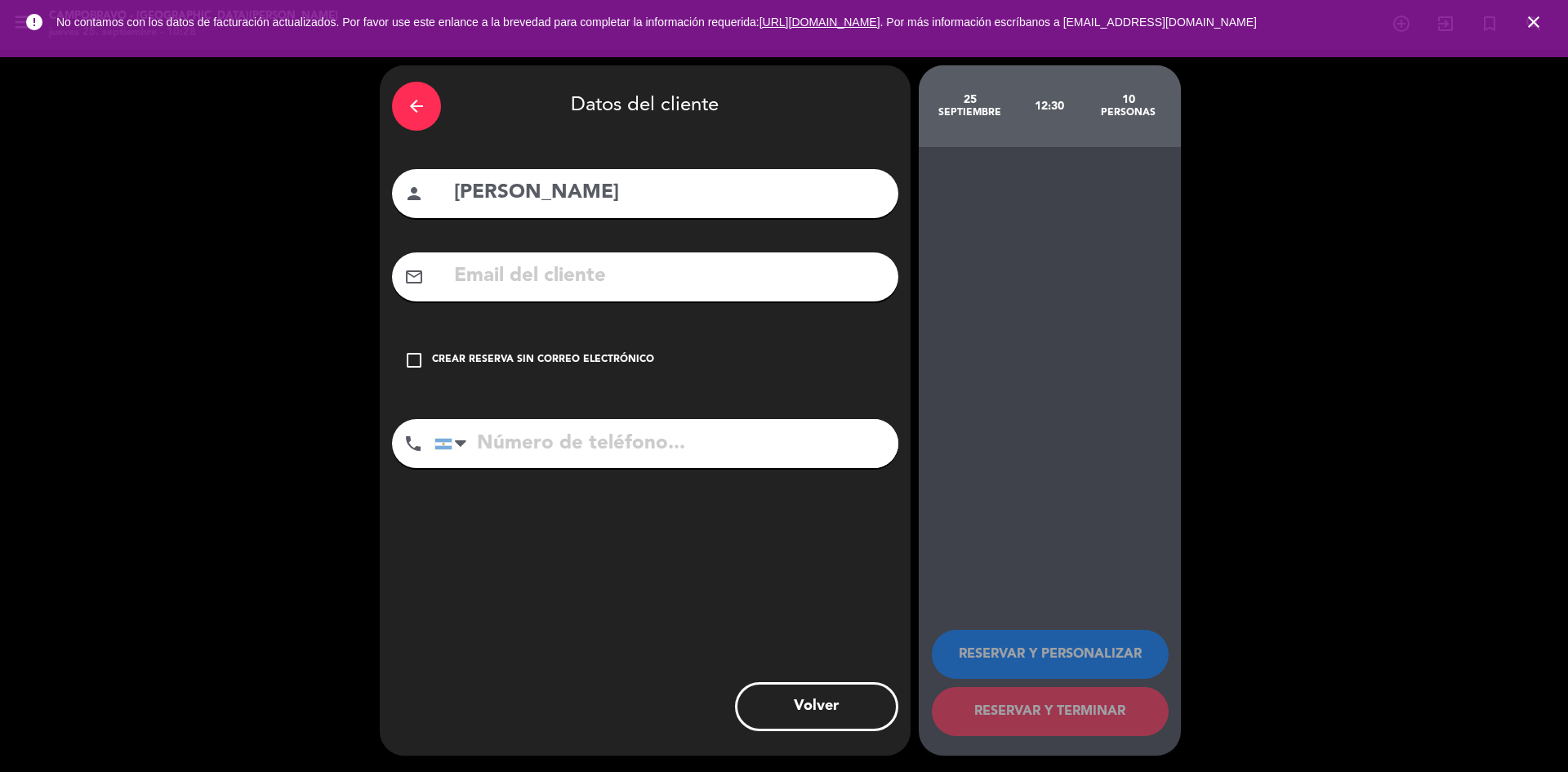
drag, startPoint x: 612, startPoint y: 382, endPoint x: 612, endPoint y: 372, distance: 10.0
click at [612, 378] on div "check_box_outline_blank Crear reserva sin correo electrónico" at bounding box center [646, 361] width 506 height 49
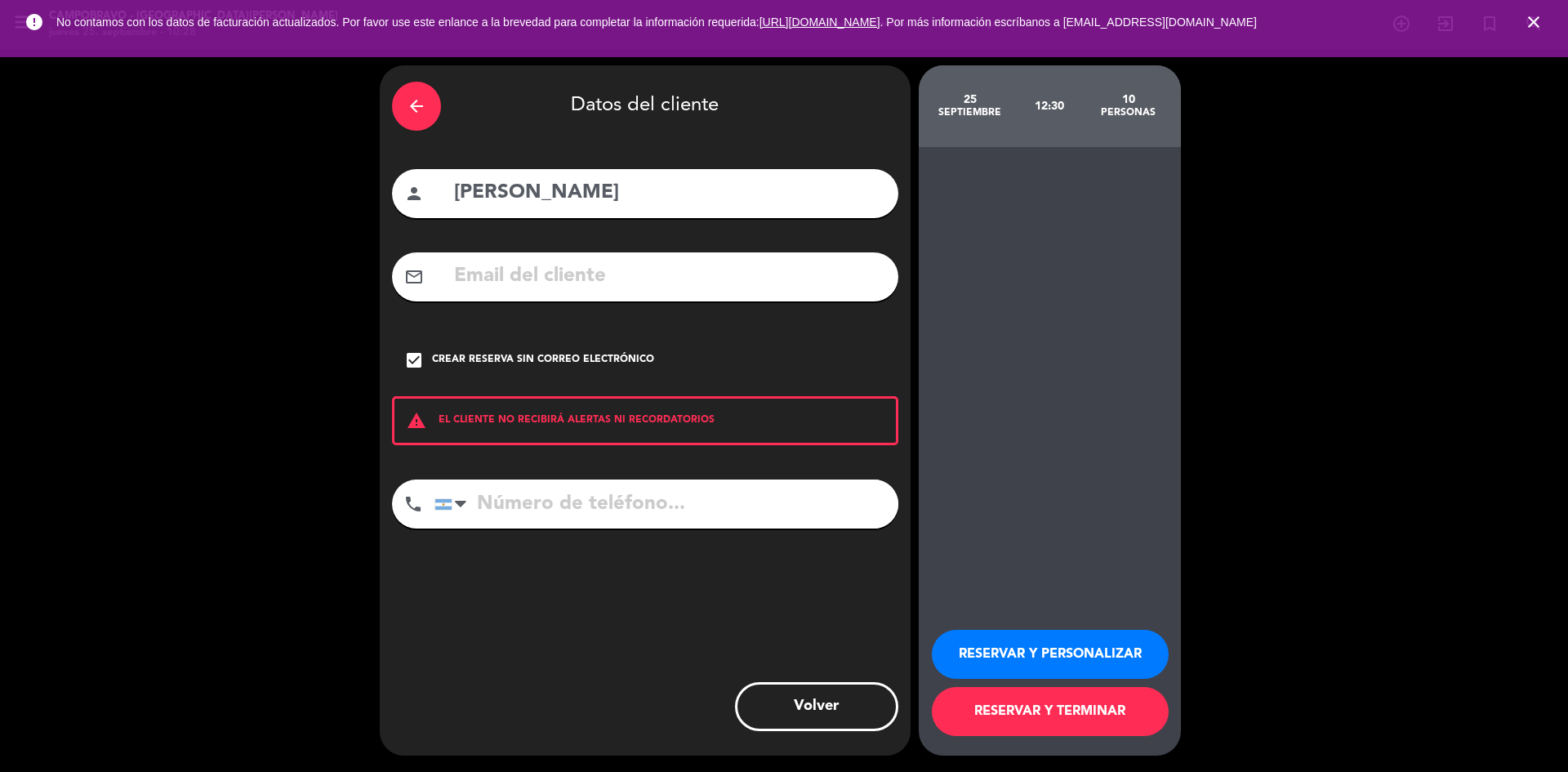
click at [649, 509] on input "tel" at bounding box center [666, 504] width 464 height 49
type input "1160442211"
click at [1128, 655] on button "RESERVAR Y PERSONALIZAR" at bounding box center [1050, 654] width 237 height 49
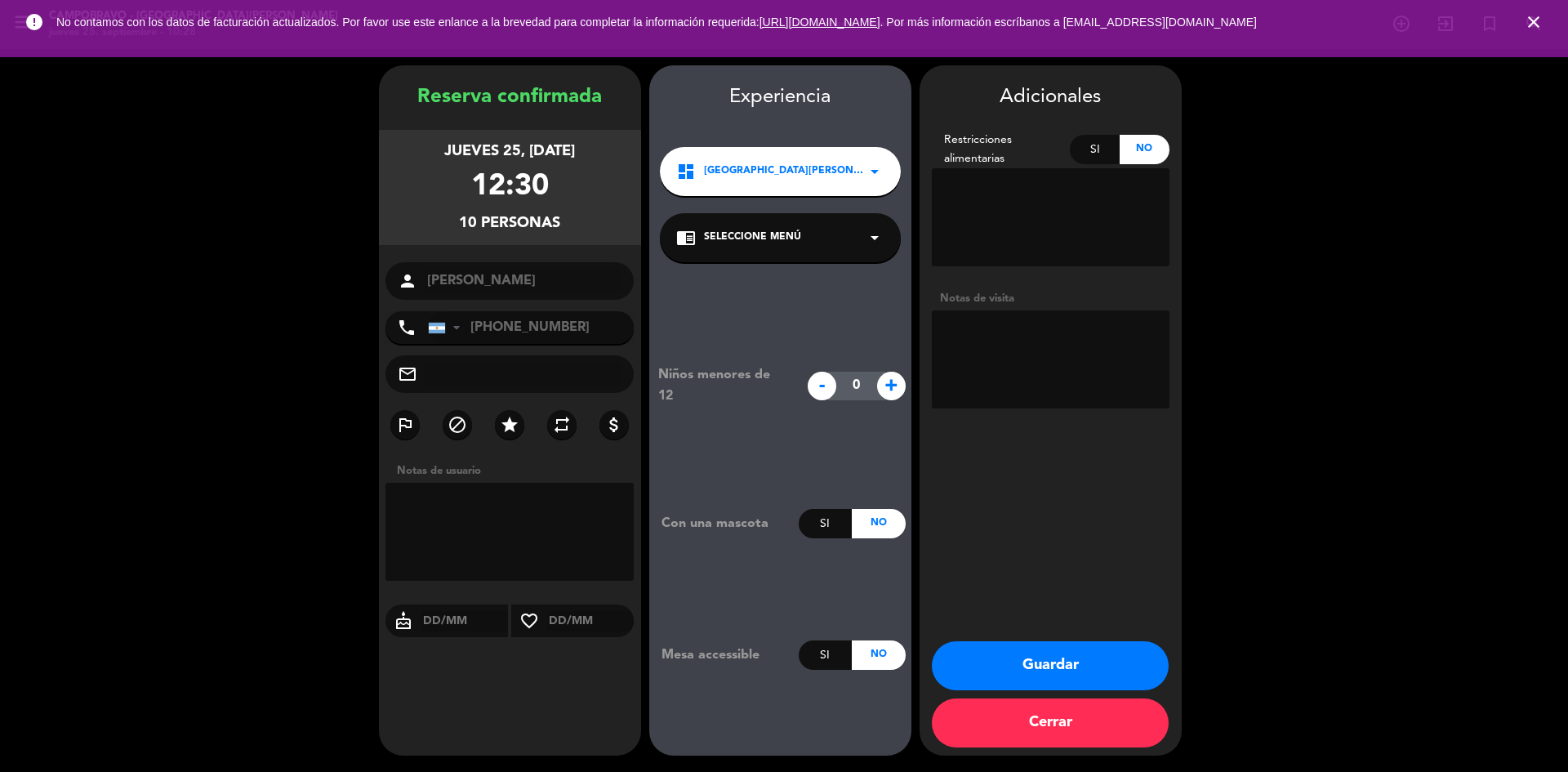
click at [1082, 344] on textarea at bounding box center [1050, 360] width 238 height 98
type textarea "a"
type textarea "Afuera"
click at [1064, 660] on button "Guardar" at bounding box center [1050, 666] width 237 height 49
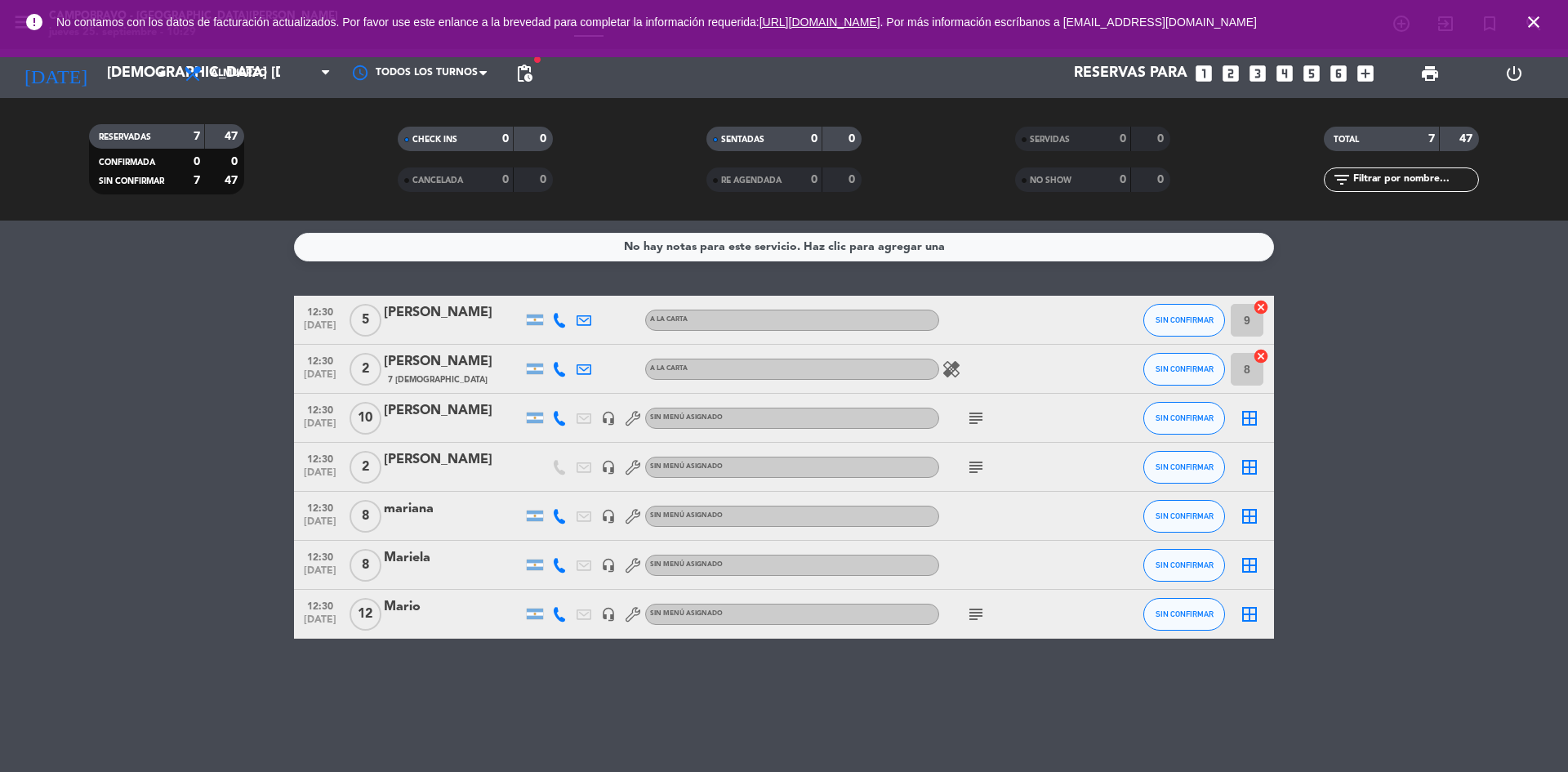
click at [68, 436] on bookings-row "12:30 [DATE] 5 [PERSON_NAME] A [PERSON_NAME] SIN CONFIRMAR 9 cancel 12:30 [DATE…" at bounding box center [784, 467] width 1568 height 343
click at [528, 84] on span "pending_actions" at bounding box center [524, 73] width 33 height 33
click at [528, 75] on span "pending_actions" at bounding box center [524, 73] width 20 height 20
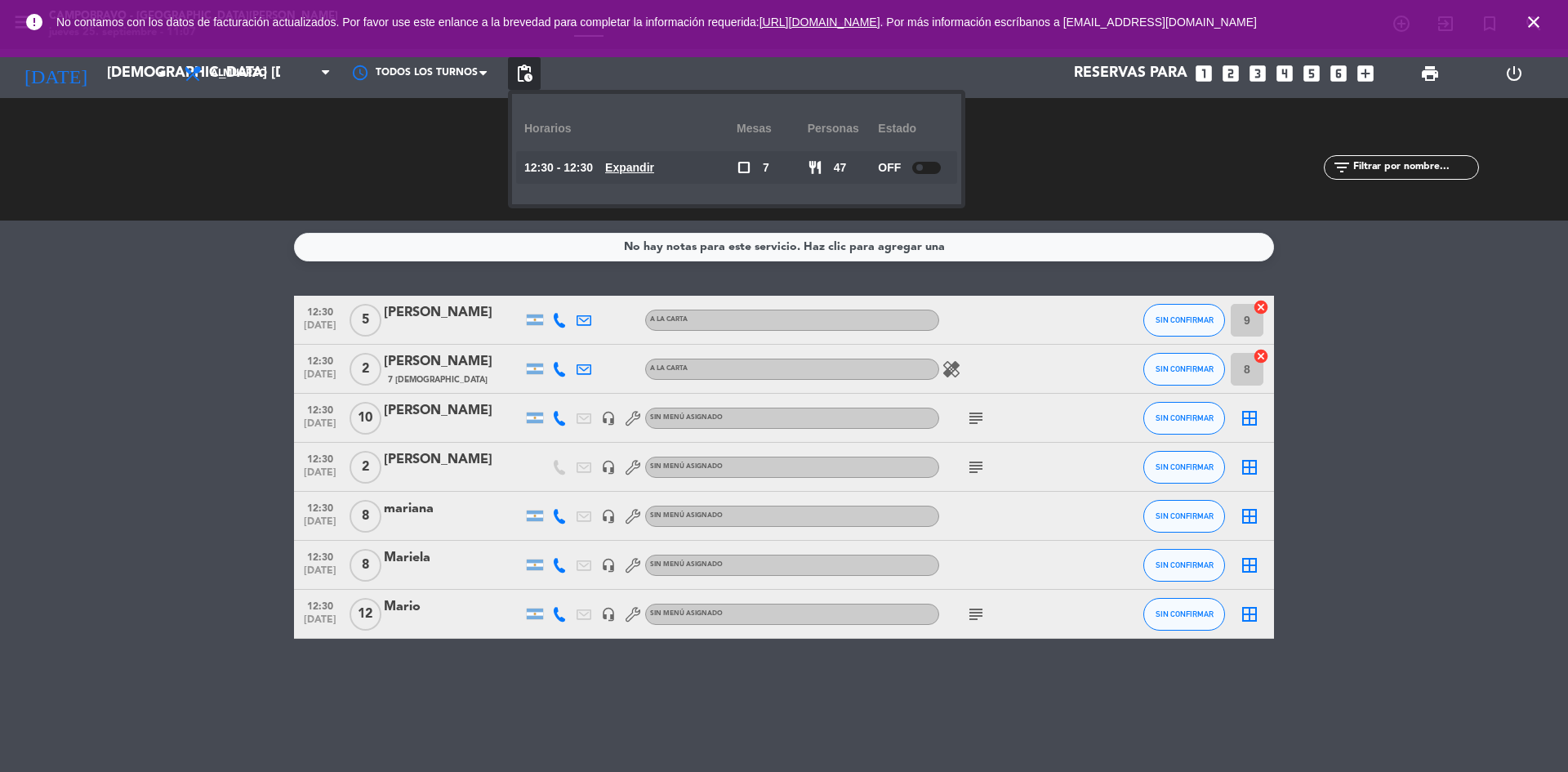
click at [1032, 199] on div "SERVIDAS 0 0 NO SHOW 0 0" at bounding box center [1093, 158] width 309 height 89
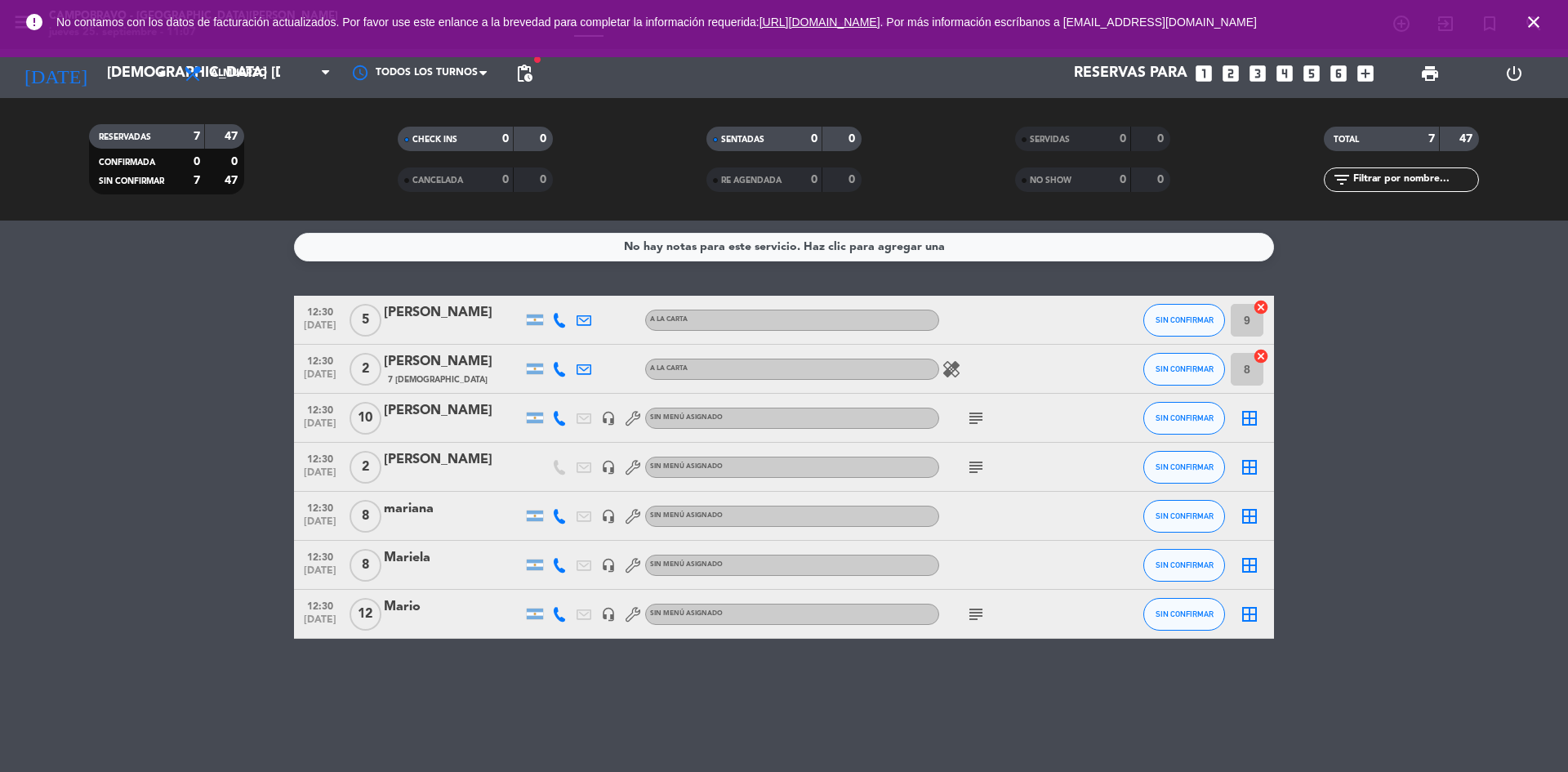
click at [1539, 23] on icon "close" at bounding box center [1533, 22] width 20 height 20
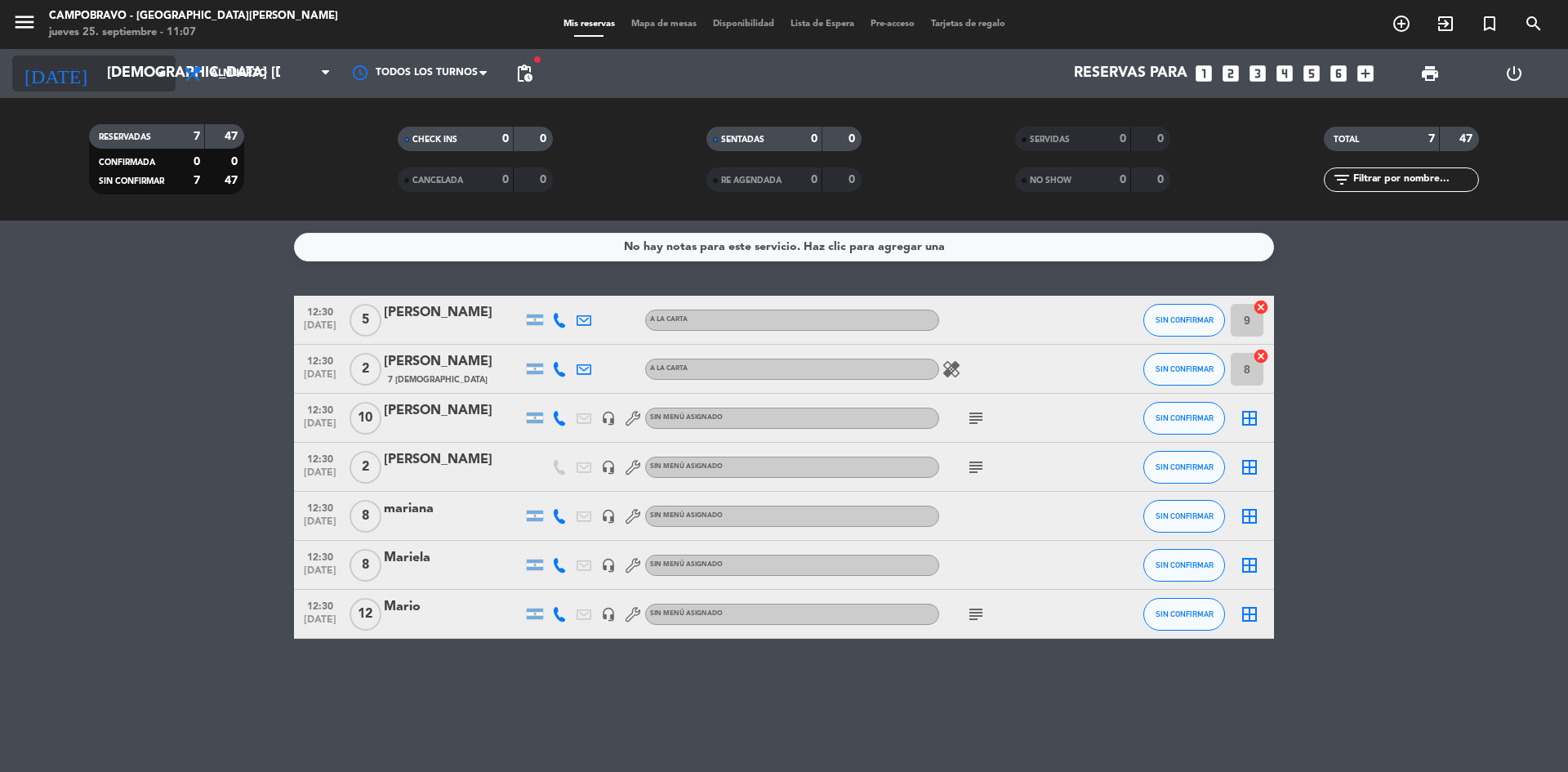
click at [127, 59] on input "[DEMOGRAPHIC_DATA] [DATE]" at bounding box center [193, 73] width 189 height 33
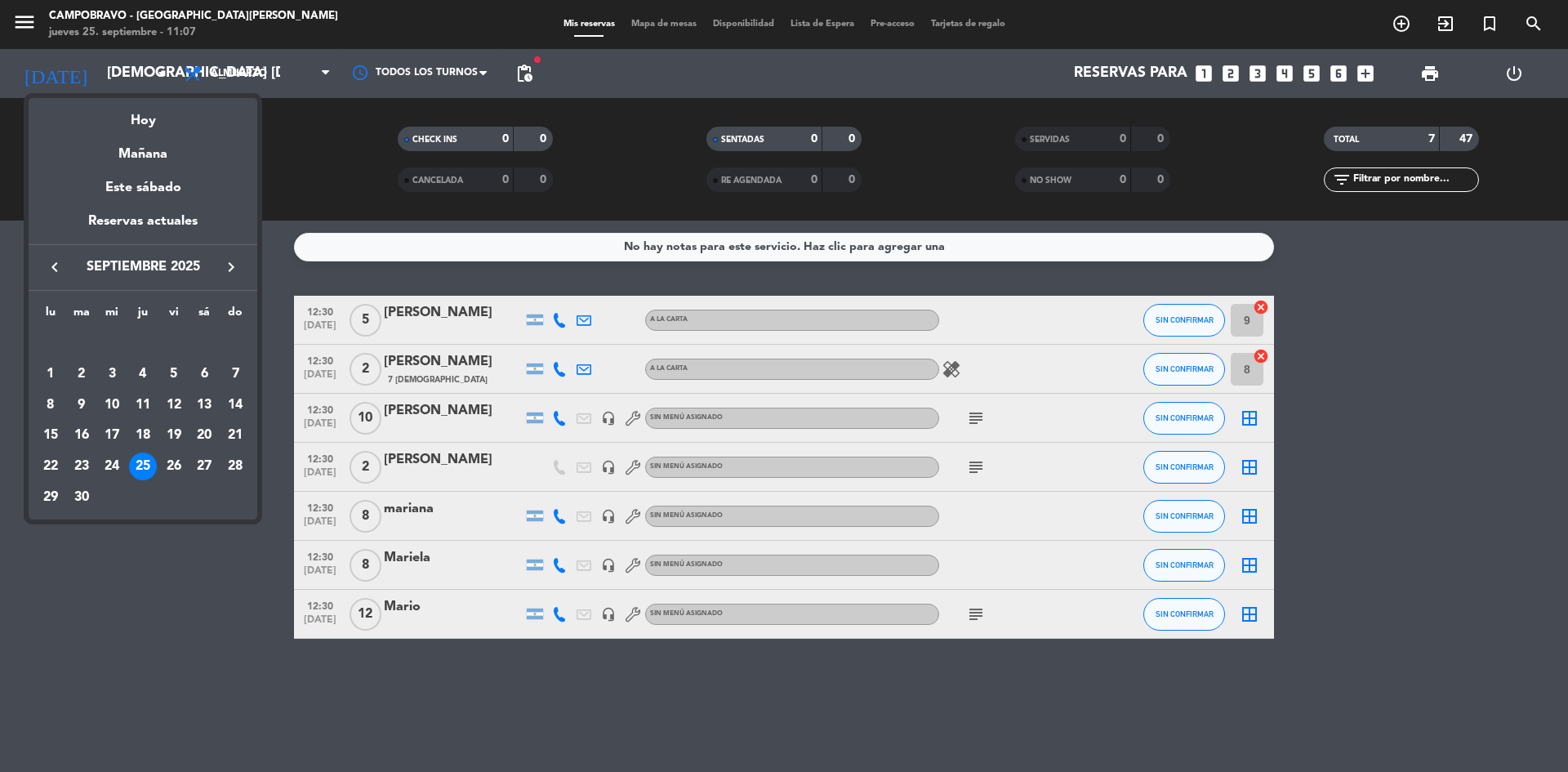
drag, startPoint x: 146, startPoint y: 116, endPoint x: 300, endPoint y: 3, distance: 191.0
click at [146, 114] on div "Hoy" at bounding box center [142, 115] width 229 height 34
